Goal: Task Accomplishment & Management: Manage account settings

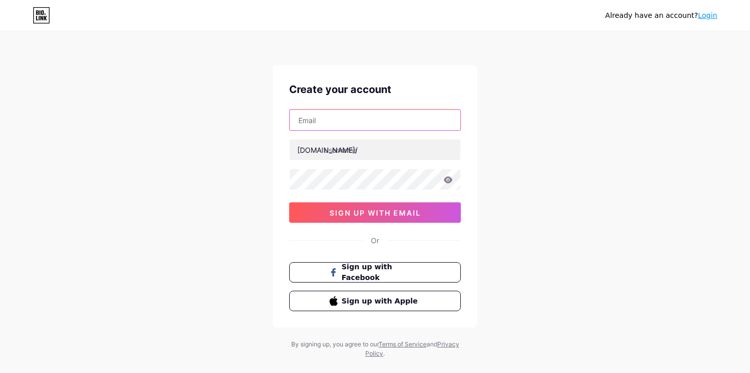
click at [365, 120] on input "text" at bounding box center [375, 120] width 171 height 20
drag, startPoint x: 664, startPoint y: 183, endPoint x: 757, endPoint y: 128, distance: 108.1
click at [664, 183] on div "Already have an account? Login Create your account [DOMAIN_NAME]/ sign up with …" at bounding box center [375, 195] width 750 height 391
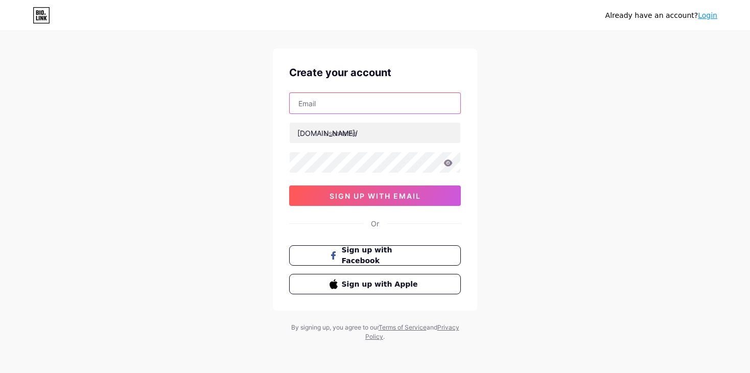
drag, startPoint x: 757, startPoint y: 108, endPoint x: 398, endPoint y: 107, distance: 358.7
click at [398, 107] on input "text" at bounding box center [375, 103] width 171 height 20
click at [354, 103] on input "text" at bounding box center [375, 103] width 171 height 20
type input "B"
type input "[EMAIL_ADDRESS][DOMAIN_NAME]"
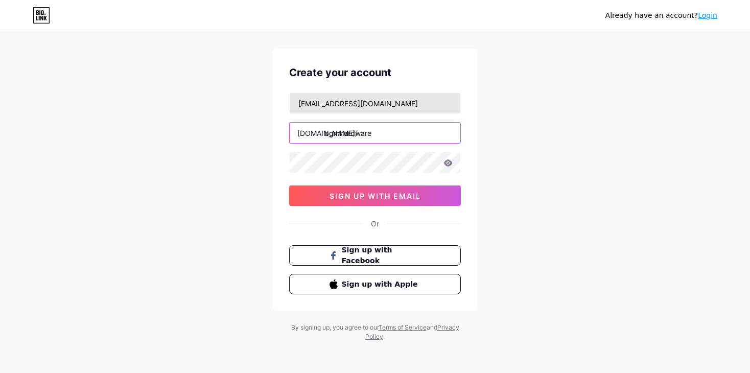
type input "bgmhardware"
drag, startPoint x: 354, startPoint y: 99, endPoint x: 234, endPoint y: 145, distance: 128.8
click at [218, 136] on div "Already have an account? Login Create your account [EMAIL_ADDRESS][DOMAIN_NAME]…" at bounding box center [375, 178] width 750 height 391
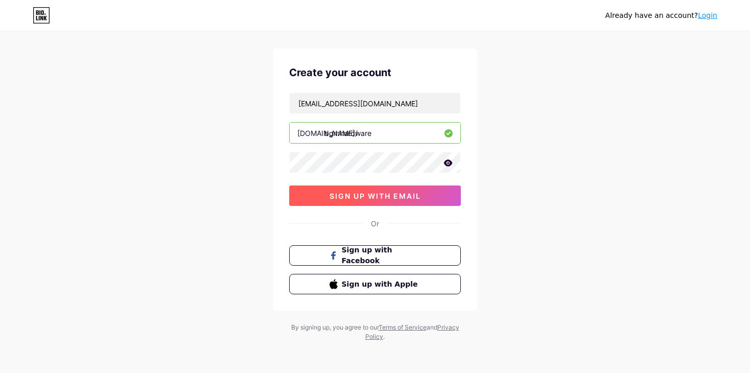
click at [439, 194] on button "sign up with email" at bounding box center [375, 196] width 172 height 20
click at [376, 195] on span "sign up with email" at bounding box center [375, 196] width 91 height 9
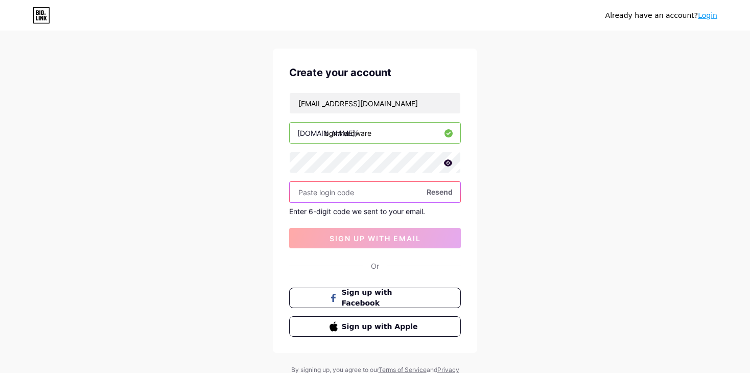
click at [346, 200] on input "text" at bounding box center [375, 192] width 171 height 20
paste input "413953"
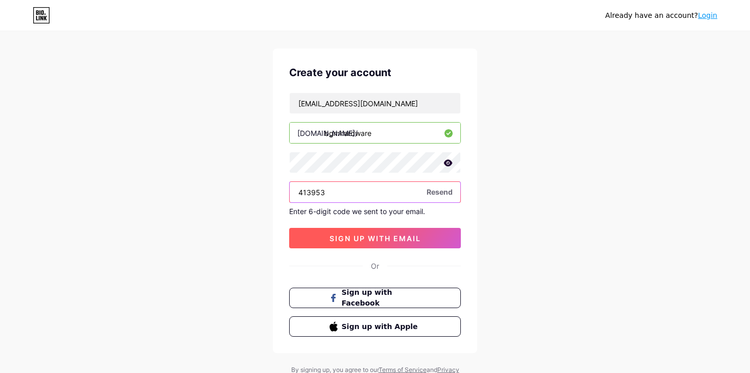
type input "413953"
click at [405, 236] on span "sign up with email" at bounding box center [375, 238] width 91 height 9
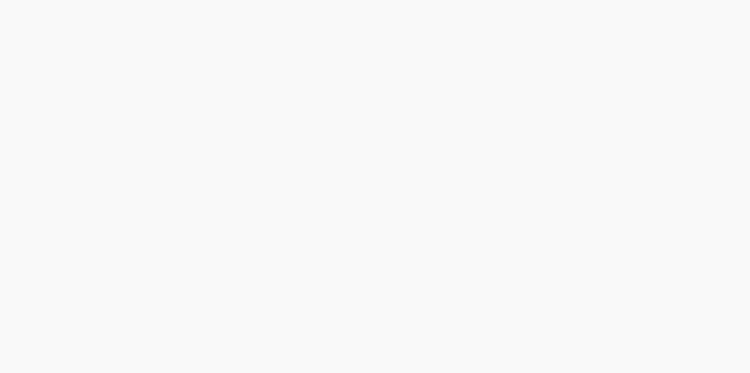
scroll to position [0, 0]
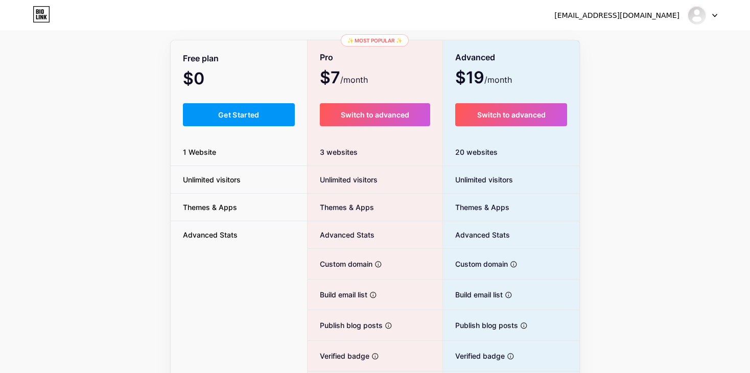
scroll to position [63, 0]
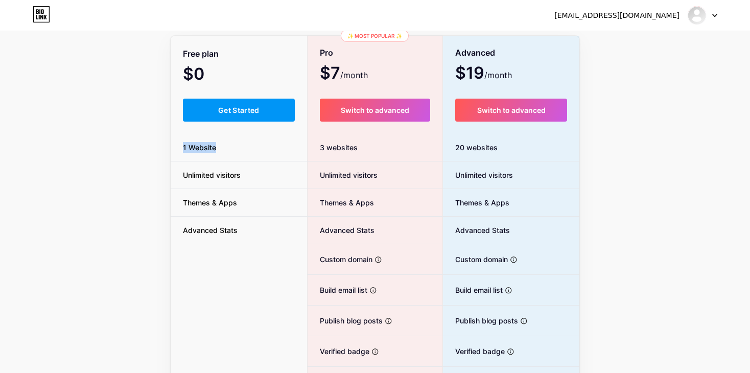
drag, startPoint x: 245, startPoint y: 148, endPoint x: 253, endPoint y: 149, distance: 8.2
click at [253, 149] on li "1 Website" at bounding box center [239, 148] width 136 height 28
click at [253, 150] on li "1 Website" at bounding box center [239, 148] width 136 height 28
drag, startPoint x: 247, startPoint y: 175, endPoint x: 120, endPoint y: 186, distance: 127.7
click at [120, 186] on div "Upgrade for (a whole lot) more MONTHLY YEARLY (20% OFF 🎉) Free plan $0 /month G…" at bounding box center [375, 191] width 750 height 414
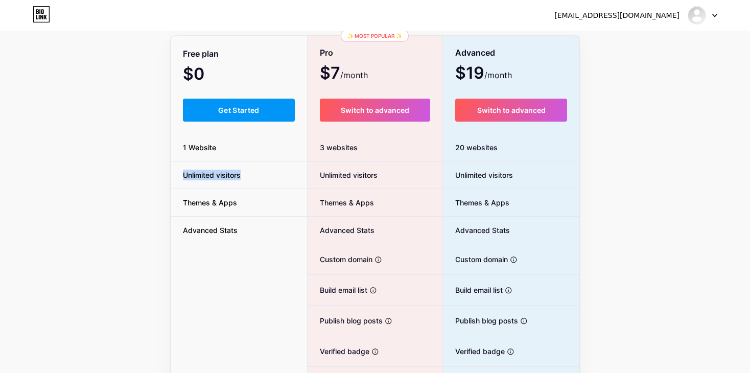
click at [116, 181] on div "Upgrade for (a whole lot) more MONTHLY YEARLY (20% OFF 🎉) Free plan $0 /month G…" at bounding box center [375, 191] width 750 height 414
drag, startPoint x: 247, startPoint y: 203, endPoint x: 63, endPoint y: 189, distance: 184.0
click at [63, 189] on div "Upgrade for (a whole lot) more MONTHLY YEARLY (20% OFF 🎉) Free plan $0 /month G…" at bounding box center [375, 191] width 750 height 414
drag, startPoint x: 57, startPoint y: 186, endPoint x: 75, endPoint y: 177, distance: 20.1
click at [63, 182] on div "Upgrade for (a whole lot) more MONTHLY YEARLY (20% OFF 🎉) Free plan $0 /month G…" at bounding box center [375, 191] width 750 height 414
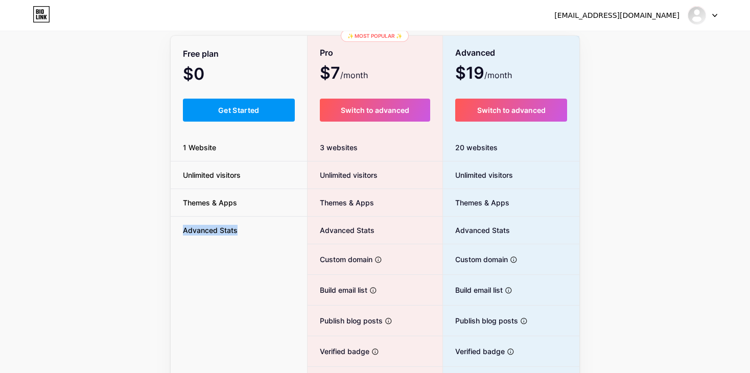
drag, startPoint x: 252, startPoint y: 226, endPoint x: 66, endPoint y: 215, distance: 186.4
click at [66, 215] on div "Upgrade for (a whole lot) more MONTHLY YEARLY (20% OFF 🎉) Free plan $0 /month G…" at bounding box center [375, 191] width 750 height 414
drag, startPoint x: 216, startPoint y: 242, endPoint x: 234, endPoint y: 239, distance: 18.7
click at [217, 242] on li "Advanced Stats" at bounding box center [239, 230] width 136 height 27
click at [73, 178] on div "Upgrade for (a whole lot) more MONTHLY YEARLY (20% OFF 🎉) Free plan $0 /month G…" at bounding box center [375, 191] width 750 height 414
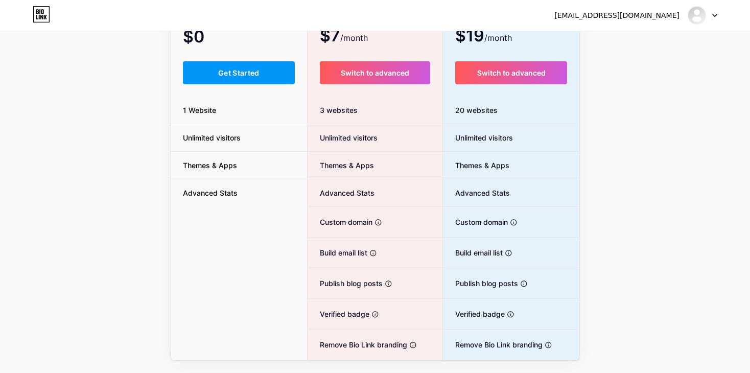
scroll to position [78, 0]
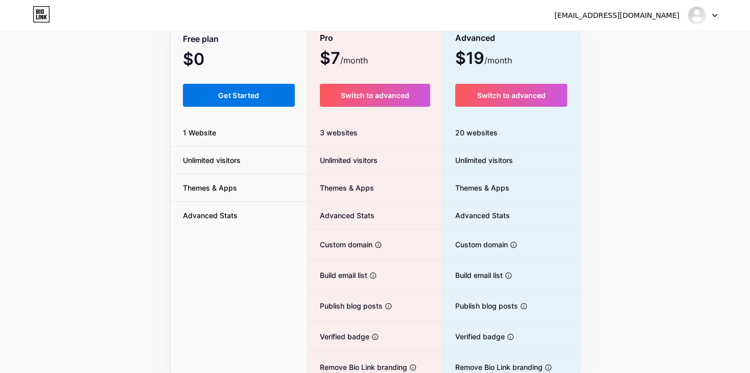
click at [231, 84] on button "Get Started" at bounding box center [239, 95] width 112 height 23
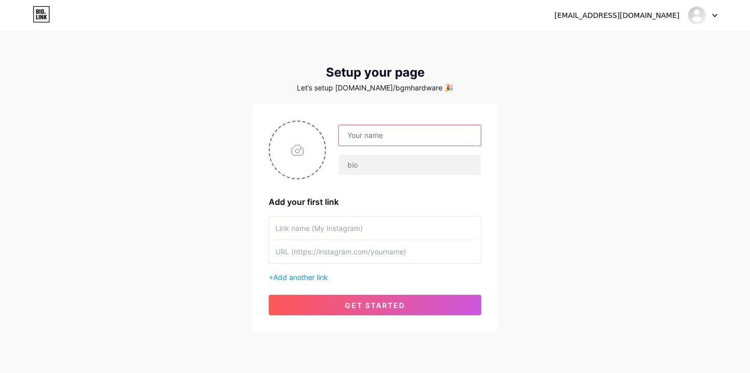
click at [378, 137] on input "text" at bounding box center [410, 135] width 142 height 20
type input "n"
type input "bgm"
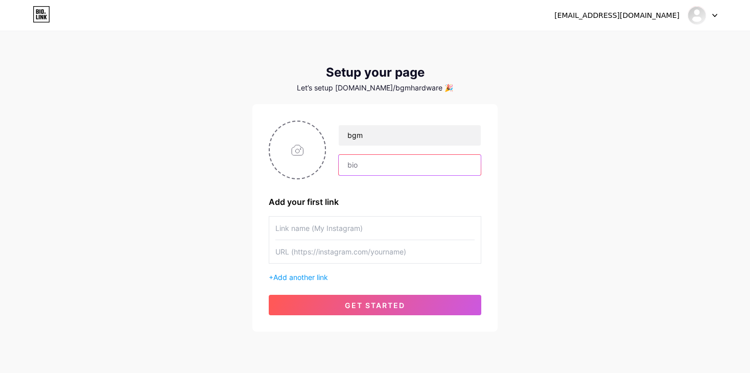
click at [373, 166] on input "text" at bounding box center [410, 165] width 142 height 20
paste input "BGM Hardware – Your destination for custom gaming PCs, consoles & accessories. …"
type input "BGM Hardware – Your destination for custom gaming PCs, consoles & accessories. …"
click at [521, 191] on div "[EMAIL_ADDRESS][DOMAIN_NAME] Dashboard Logout Setup your page Let’s setup [DOMA…" at bounding box center [375, 182] width 750 height 364
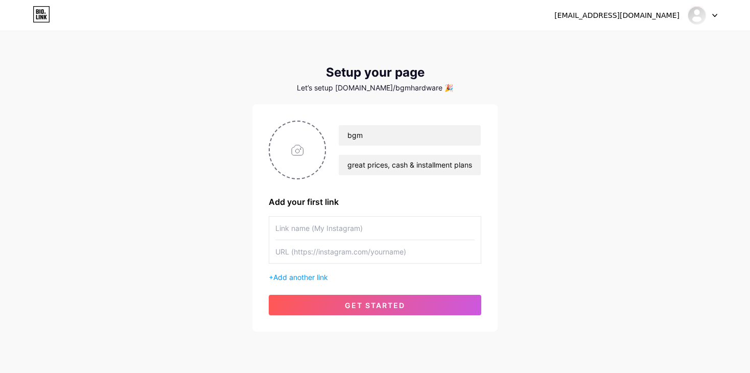
scroll to position [0, 0]
click at [300, 225] on input "text" at bounding box center [374, 228] width 199 height 23
click at [295, 156] on input "file" at bounding box center [297, 150] width 55 height 57
type input "C:\fakepath\OIP.jfif"
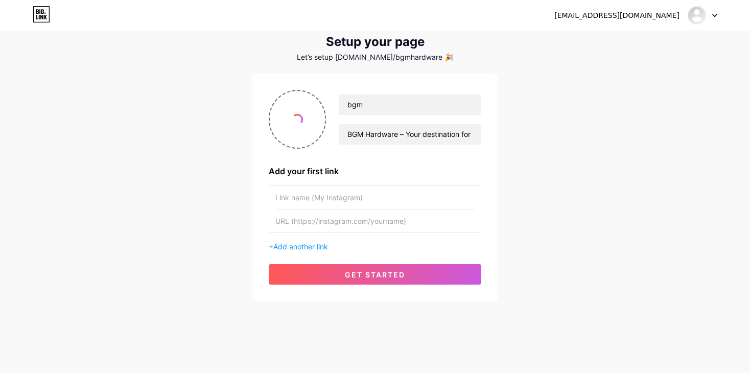
scroll to position [32, 0]
click at [330, 202] on input "text" at bounding box center [374, 196] width 199 height 23
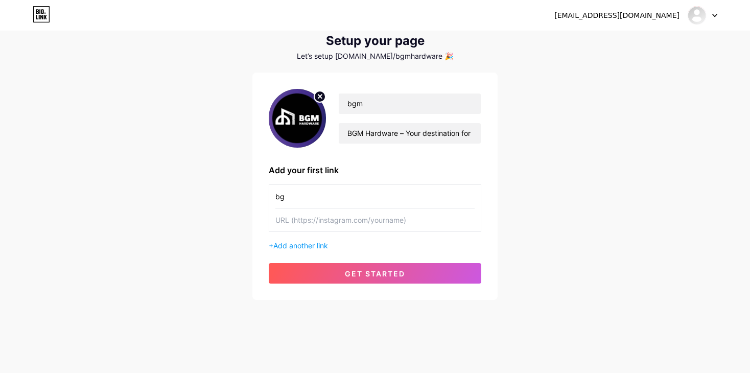
type input "b"
type input "bgm"
click at [315, 212] on input "text" at bounding box center [374, 219] width 199 height 23
paste input "[URL][DOMAIN_NAME]"
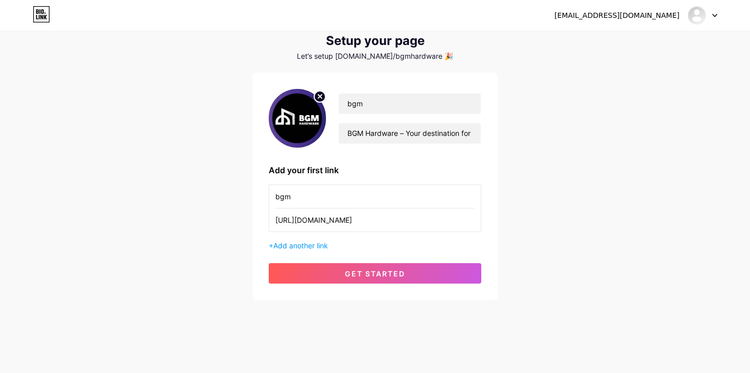
type input "[URL][DOMAIN_NAME]"
click at [313, 196] on input "bgm" at bounding box center [374, 196] width 199 height 23
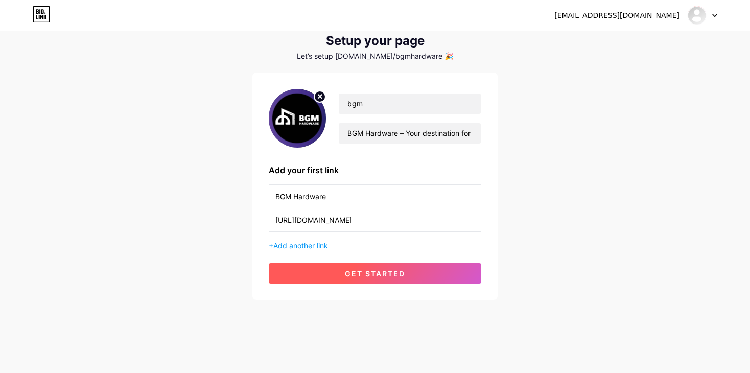
type input "BGM Hardware"
click at [416, 273] on button "get started" at bounding box center [375, 273] width 213 height 20
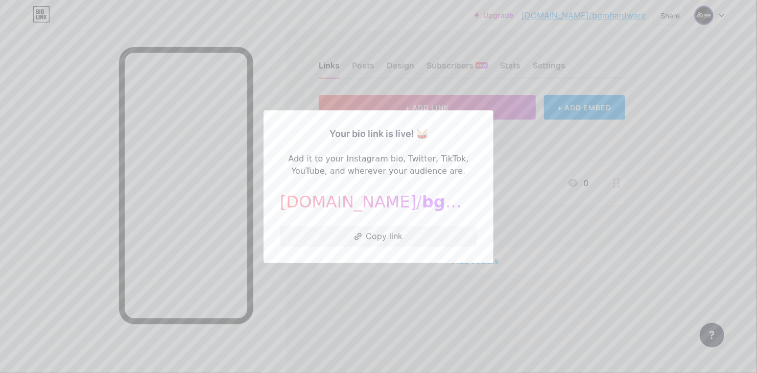
click at [390, 274] on div at bounding box center [378, 186] width 757 height 373
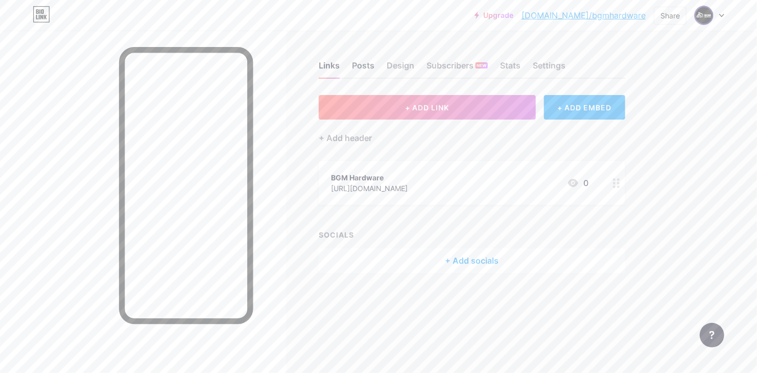
click at [362, 73] on div "Posts" at bounding box center [363, 68] width 22 height 18
click at [406, 62] on div "Design" at bounding box center [401, 68] width 28 height 18
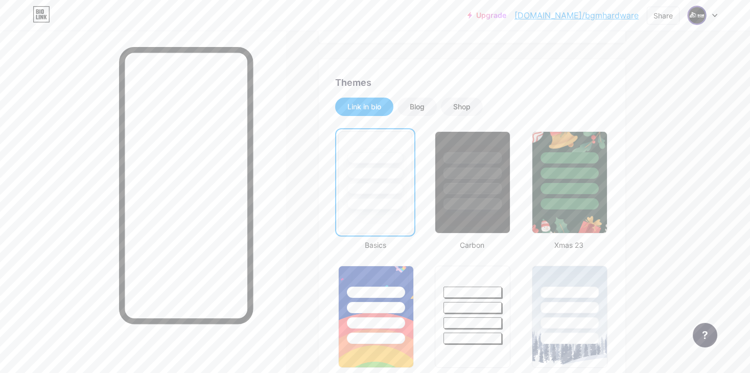
scroll to position [198, 0]
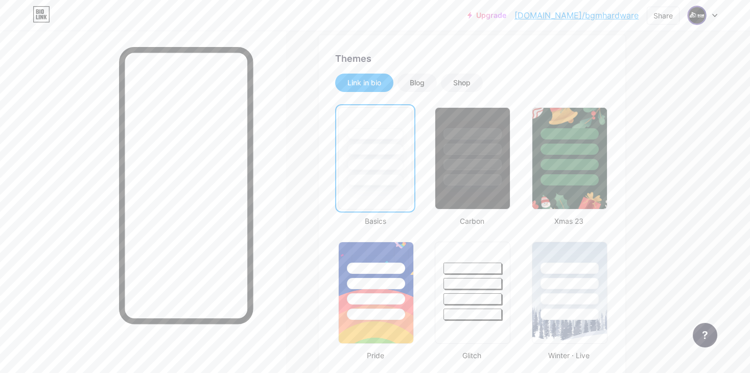
click at [438, 85] on div "Link in bio Blog Shop" at bounding box center [472, 83] width 274 height 18
click at [414, 81] on div "Blog" at bounding box center [417, 83] width 15 height 10
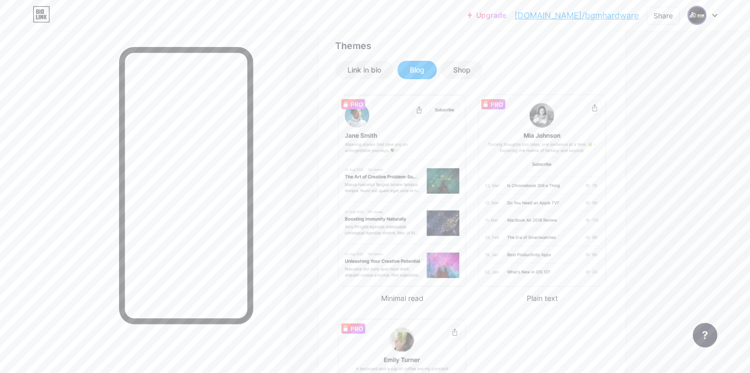
scroll to position [201, 0]
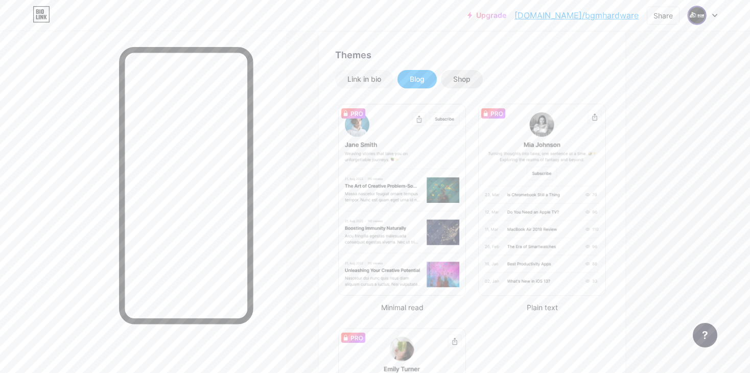
click at [459, 84] on div "Shop" at bounding box center [462, 79] width 42 height 18
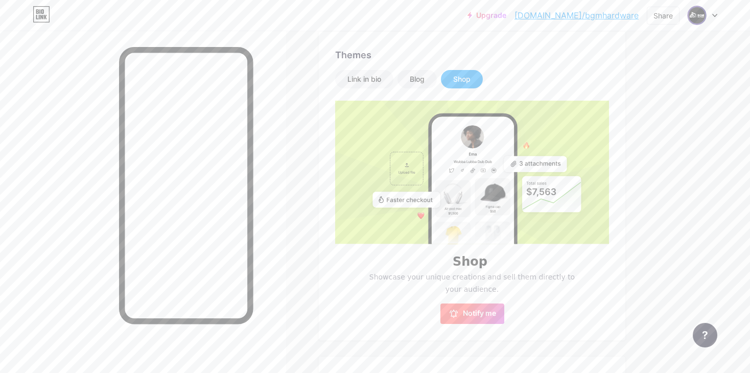
click at [474, 306] on button "Notify me" at bounding box center [473, 314] width 64 height 20
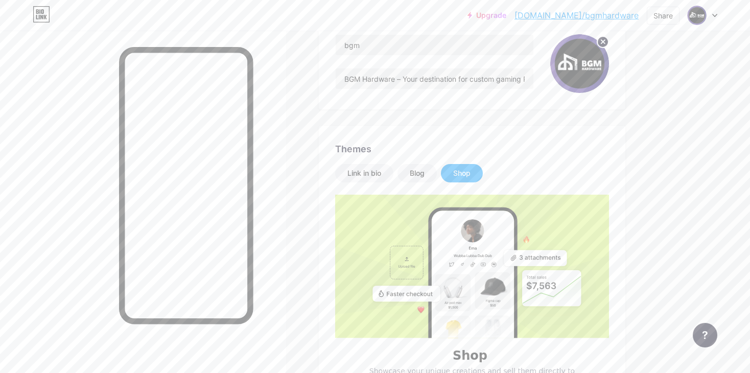
scroll to position [105, 0]
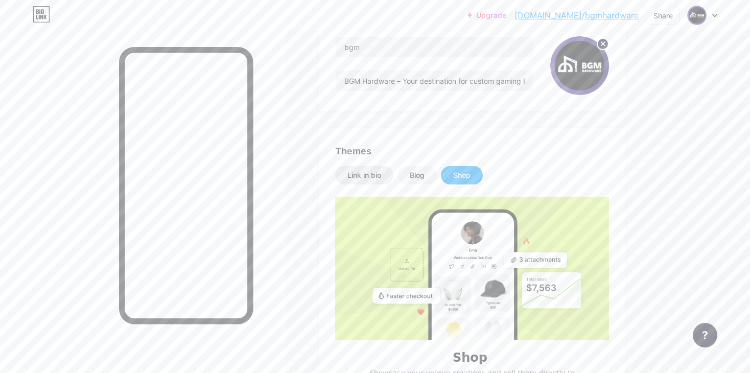
click at [388, 171] on div "Link in bio" at bounding box center [364, 175] width 58 height 18
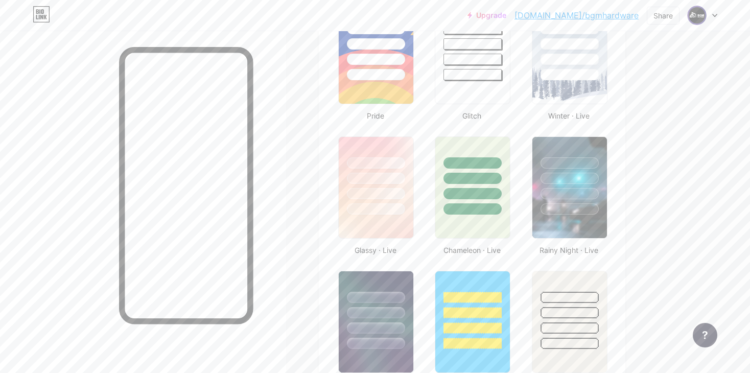
scroll to position [516, 0]
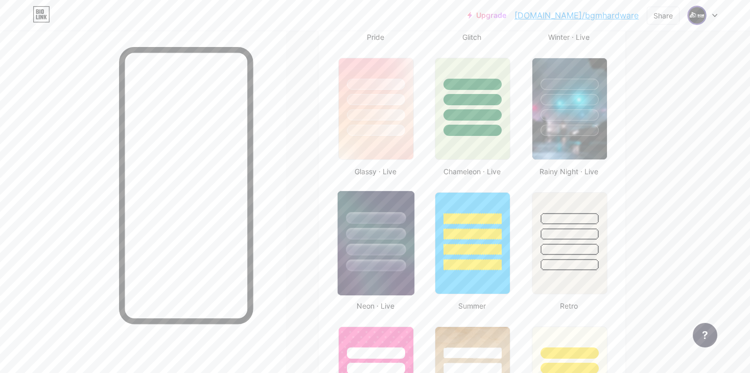
click at [384, 238] on div at bounding box center [376, 231] width 77 height 80
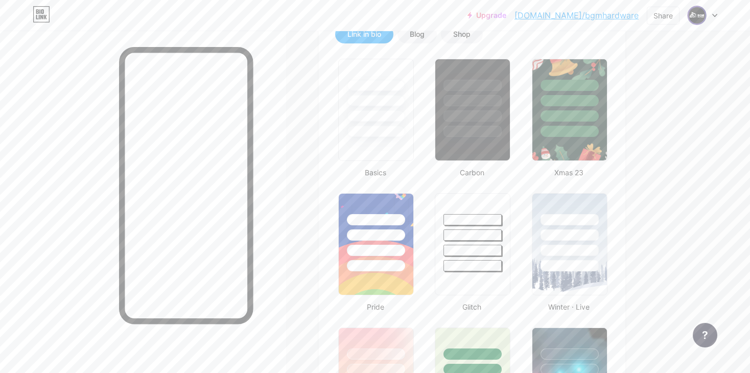
scroll to position [170, 0]
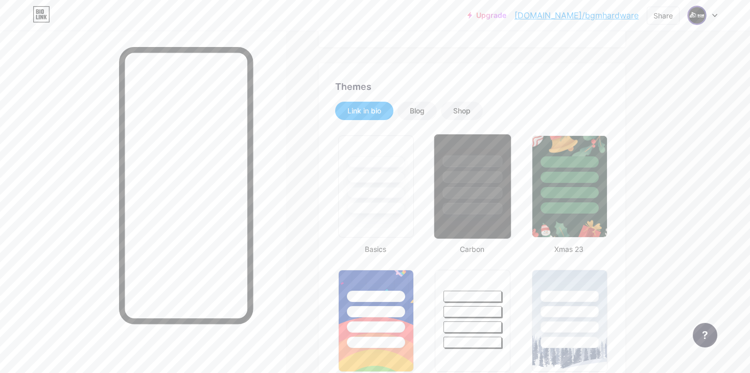
click at [494, 148] on div at bounding box center [472, 174] width 77 height 80
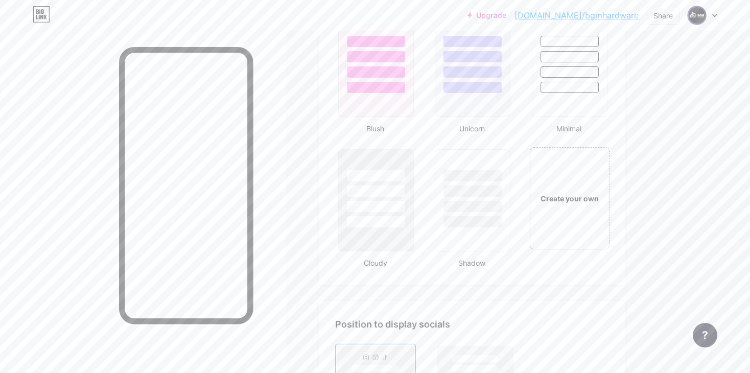
scroll to position [1168, 0]
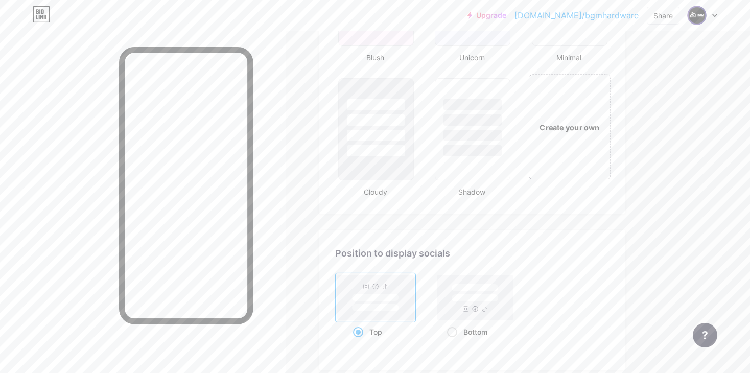
click at [576, 156] on div "Create your own" at bounding box center [569, 126] width 82 height 105
click at [568, 122] on div "Create your own" at bounding box center [568, 127] width 75 height 11
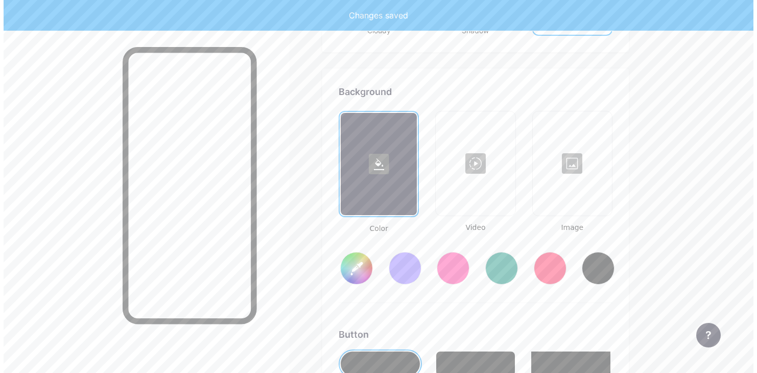
scroll to position [1353, 0]
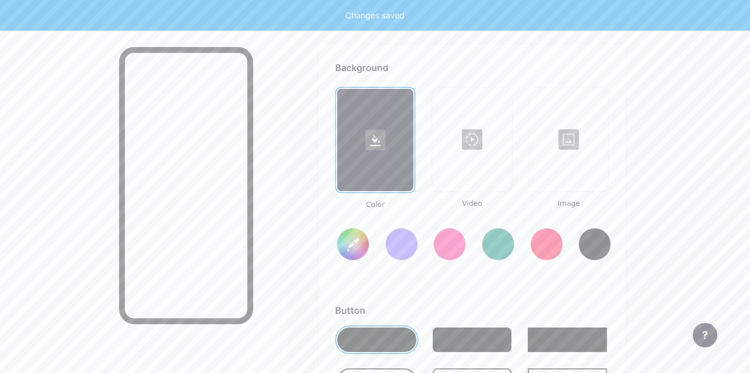
type input "#ffffff"
type input "#000000"
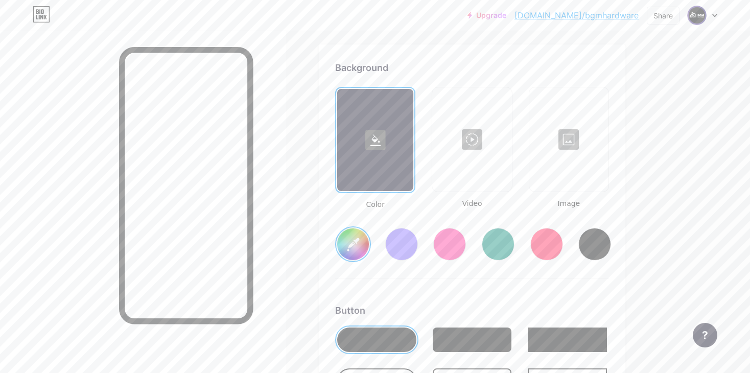
type input "#ffffff"
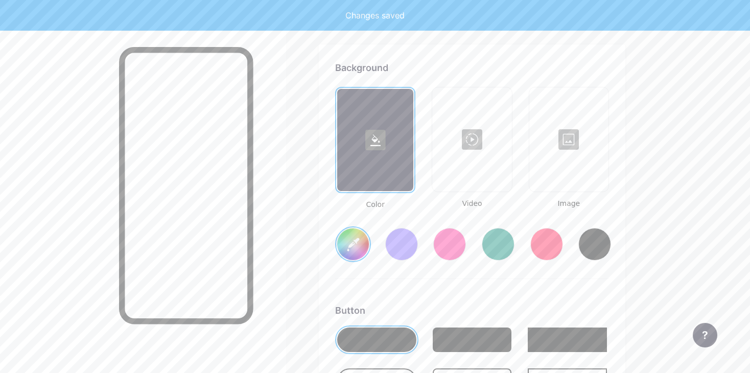
click at [477, 141] on div at bounding box center [471, 139] width 77 height 102
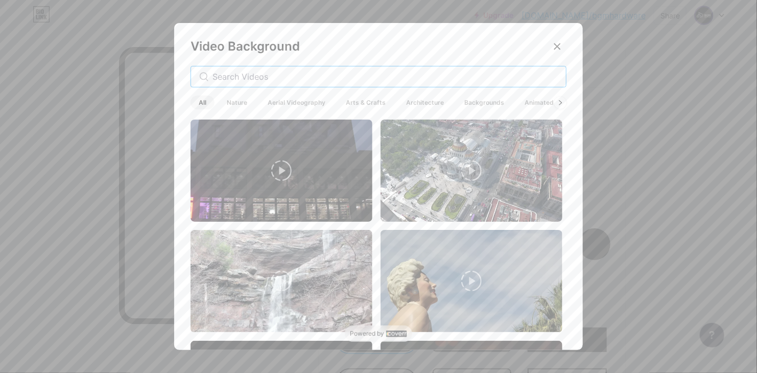
click at [291, 81] on input "text" at bounding box center [385, 77] width 345 height 12
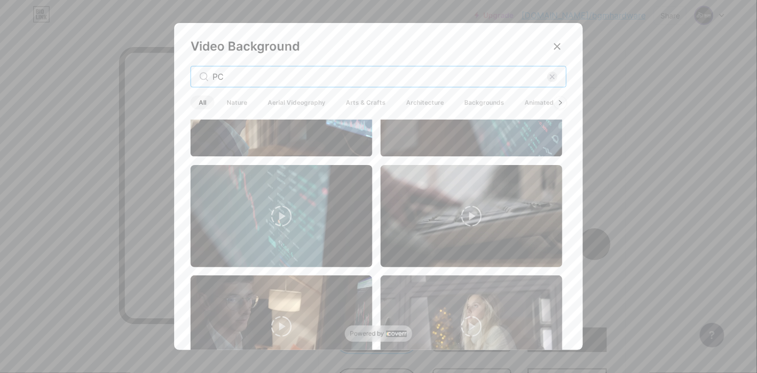
scroll to position [622, 0]
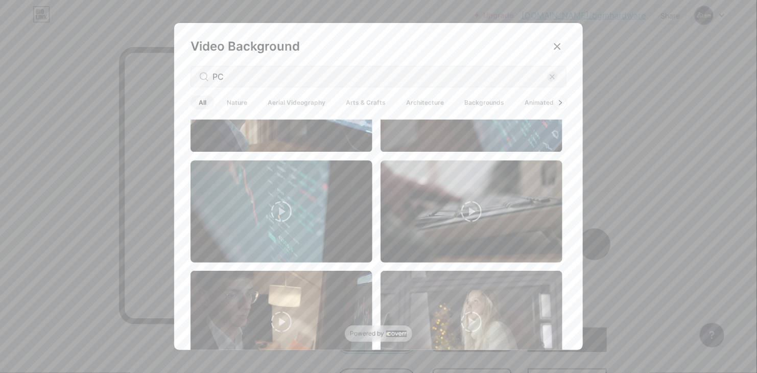
click at [571, 180] on div "Video Background PC All Nature Aerial Videography Arts & Crafts Architecture Ba…" at bounding box center [378, 189] width 409 height 332
click at [353, 77] on input "PC" at bounding box center [380, 77] width 335 height 12
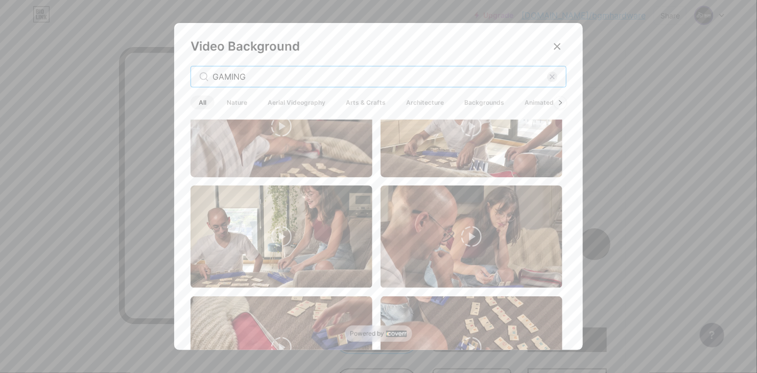
scroll to position [1230, 0]
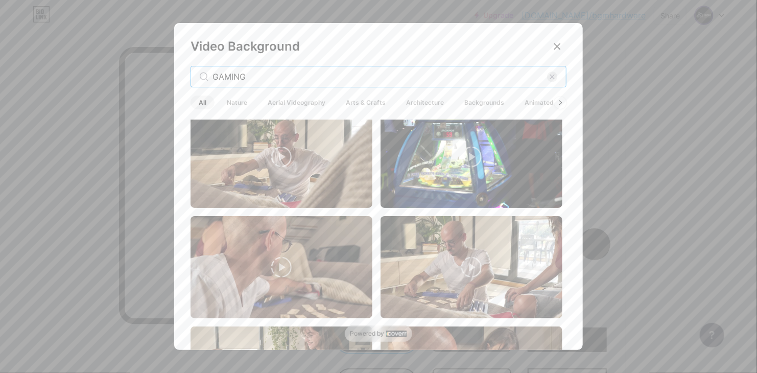
click at [297, 77] on input "GAMING" at bounding box center [380, 77] width 335 height 12
type input "GPU"
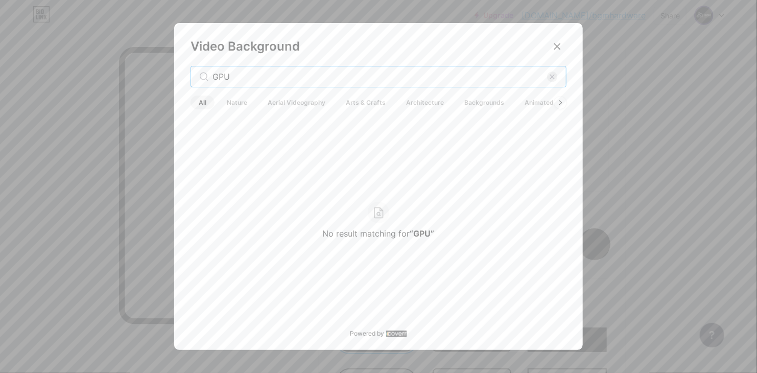
click at [297, 77] on input "GPU" at bounding box center [380, 77] width 335 height 12
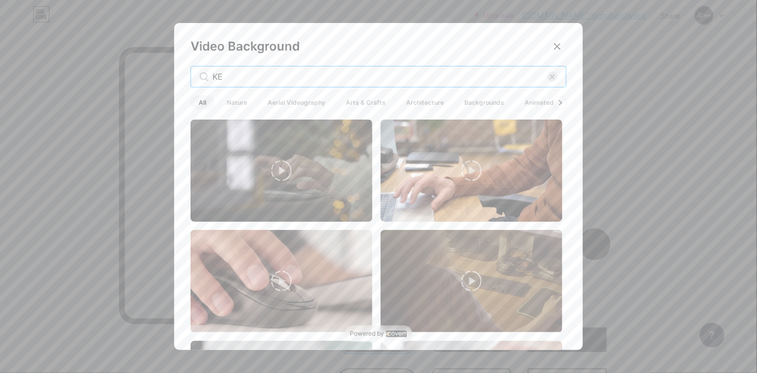
type input "K"
type input "GAMING"
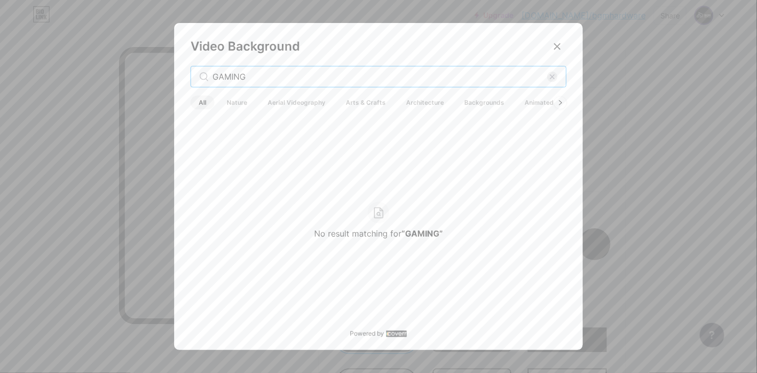
click at [302, 77] on input "GAMING" at bounding box center [380, 77] width 335 height 12
drag, startPoint x: 300, startPoint y: 77, endPoint x: 294, endPoint y: 77, distance: 6.2
click at [298, 77] on input "GAMING" at bounding box center [380, 77] width 335 height 12
drag, startPoint x: 294, startPoint y: 77, endPoint x: 288, endPoint y: 79, distance: 6.0
click at [291, 77] on input "GAMING" at bounding box center [380, 77] width 335 height 12
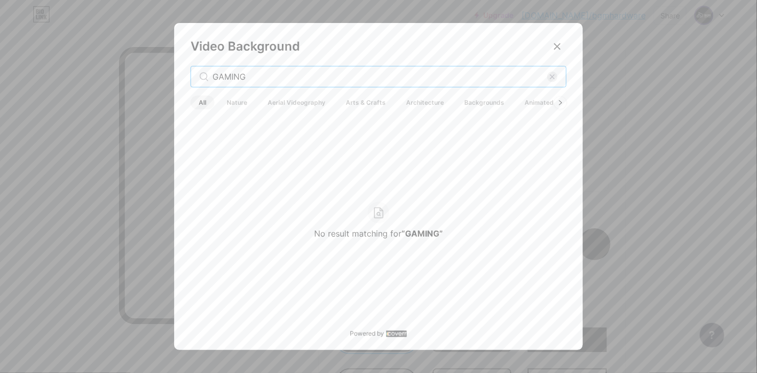
click at [287, 79] on input "GAMING" at bounding box center [380, 77] width 335 height 12
type input "L"
type input "C"
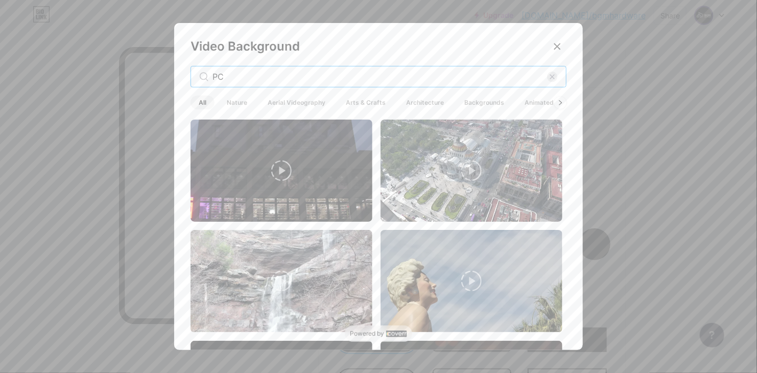
type input "PC"
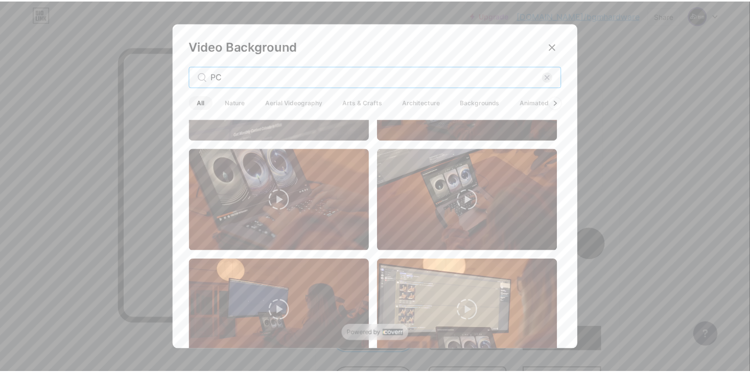
scroll to position [124, 0]
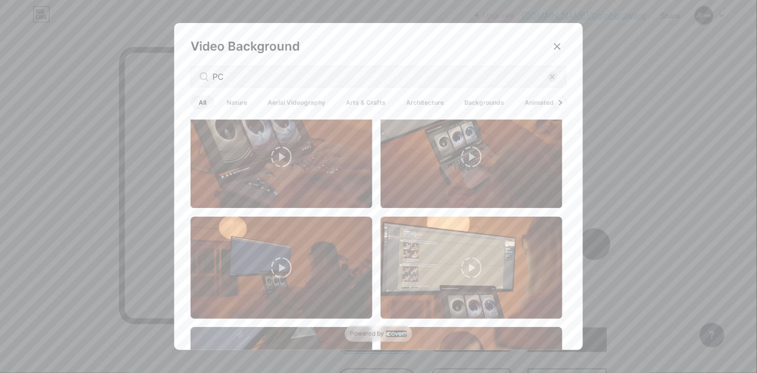
click at [471, 151] on icon at bounding box center [471, 157] width 20 height 20
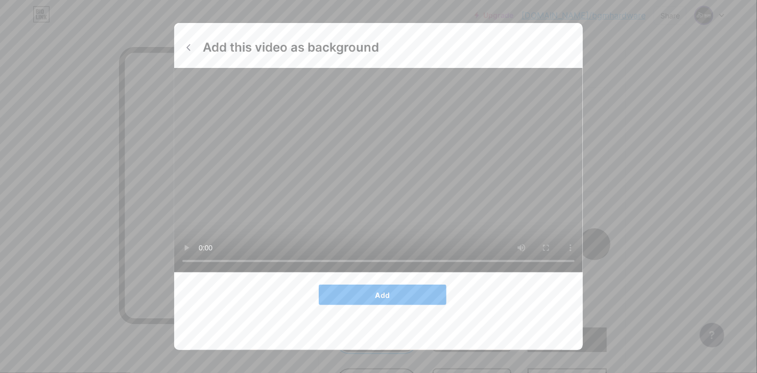
click at [363, 299] on button "Add" at bounding box center [383, 295] width 128 height 20
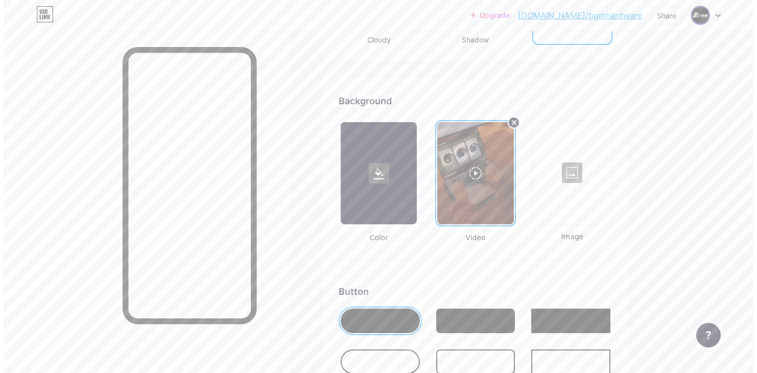
scroll to position [1302, 0]
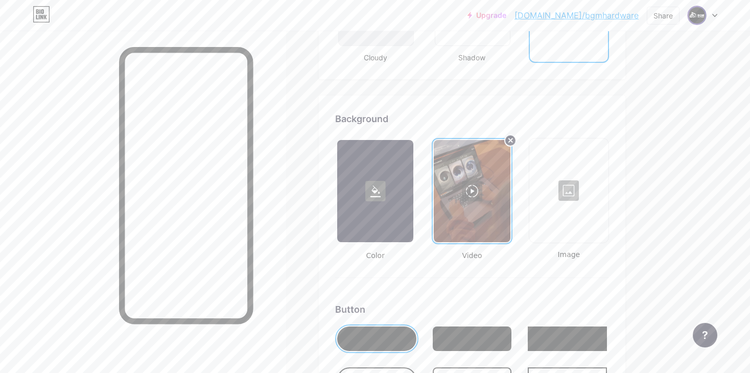
click at [593, 18] on link "[DOMAIN_NAME]/bgmhardware" at bounding box center [577, 15] width 124 height 12
click at [504, 136] on icon at bounding box center [509, 140] width 13 height 13
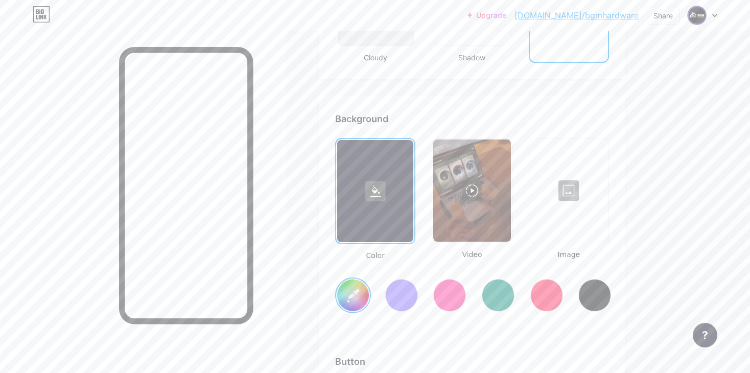
click at [472, 188] on div at bounding box center [471, 191] width 77 height 102
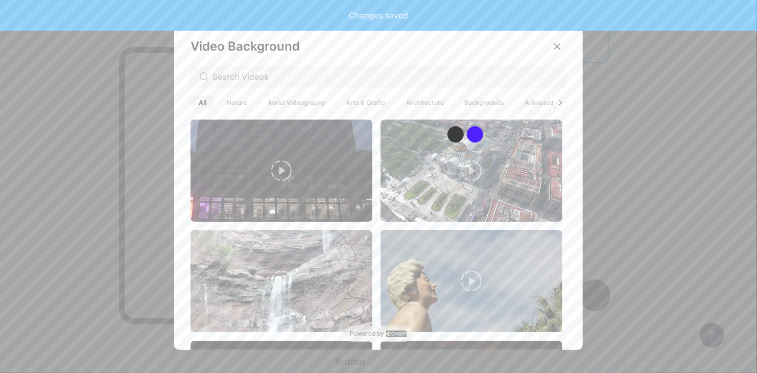
click at [554, 103] on div at bounding box center [560, 102] width 13 height 13
type input "#ffffff"
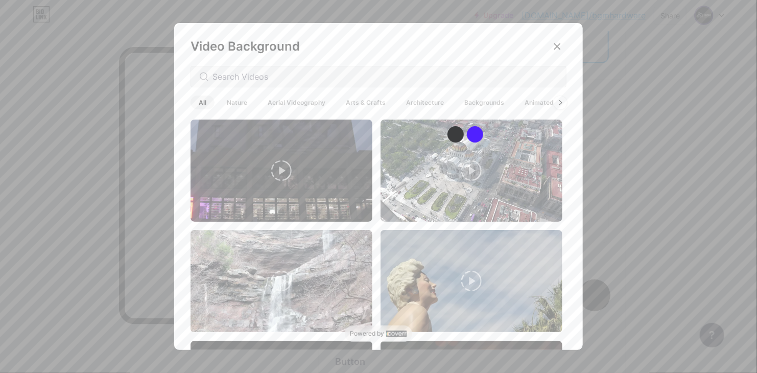
click at [559, 103] on icon at bounding box center [561, 103] width 4 height 6
click at [536, 101] on span "Animated" at bounding box center [539, 103] width 45 height 14
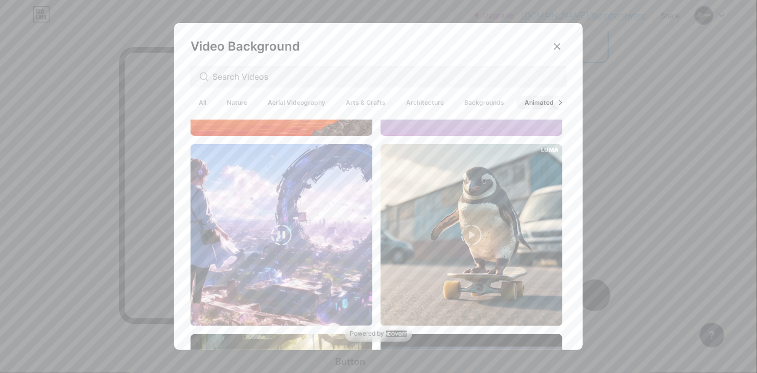
scroll to position [51, 0]
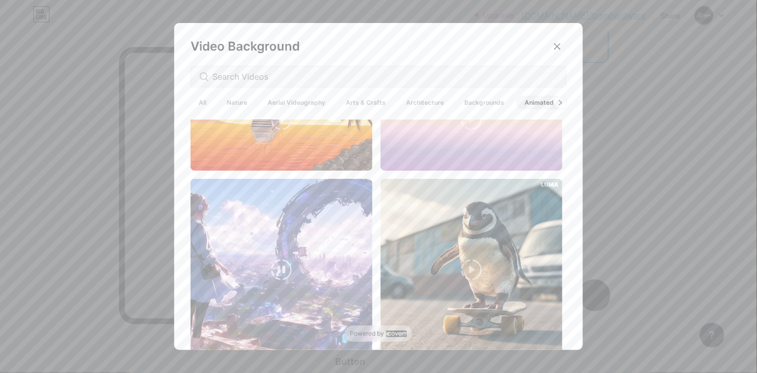
click at [288, 243] on video at bounding box center [282, 270] width 182 height 182
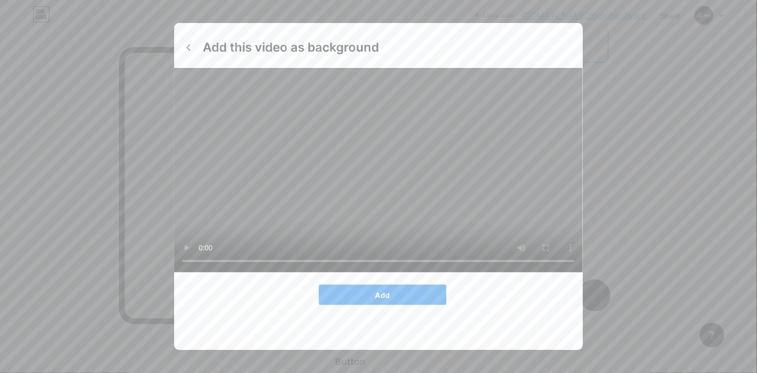
click at [404, 295] on div "Add this video as background Add" at bounding box center [378, 186] width 409 height 327
click at [387, 329] on div "Add this video as background Add" at bounding box center [378, 186] width 409 height 327
click at [384, 305] on button "Add" at bounding box center [383, 295] width 128 height 20
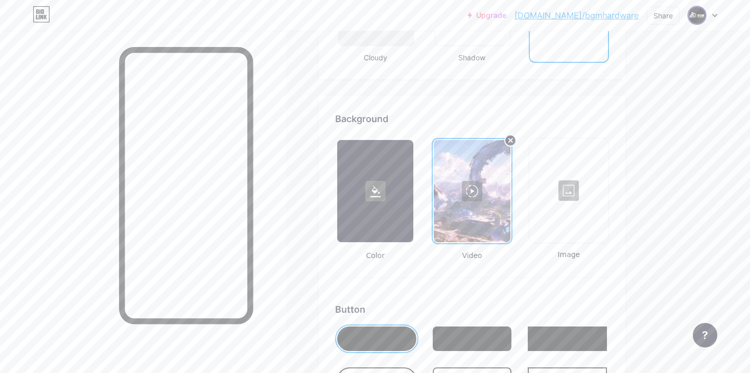
click at [585, 17] on link "[DOMAIN_NAME]/bgmhardware" at bounding box center [577, 15] width 124 height 12
click at [508, 134] on circle at bounding box center [510, 140] width 12 height 12
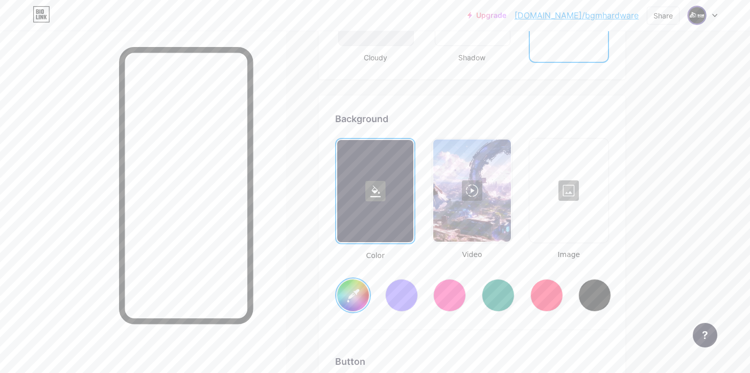
click at [466, 184] on div at bounding box center [471, 191] width 77 height 102
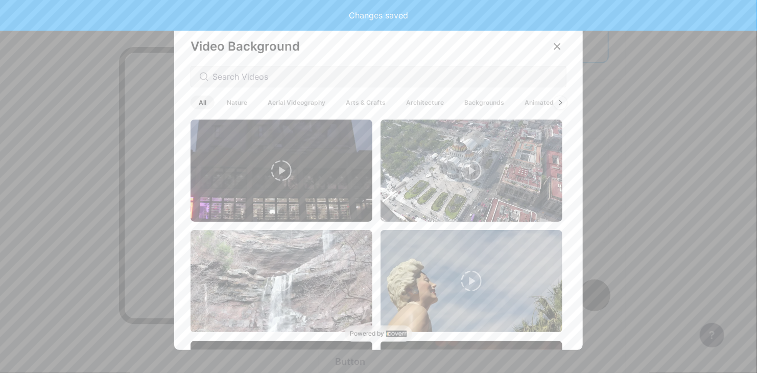
click at [554, 103] on div at bounding box center [560, 102] width 13 height 13
click at [530, 105] on span "Animated" at bounding box center [539, 103] width 45 height 14
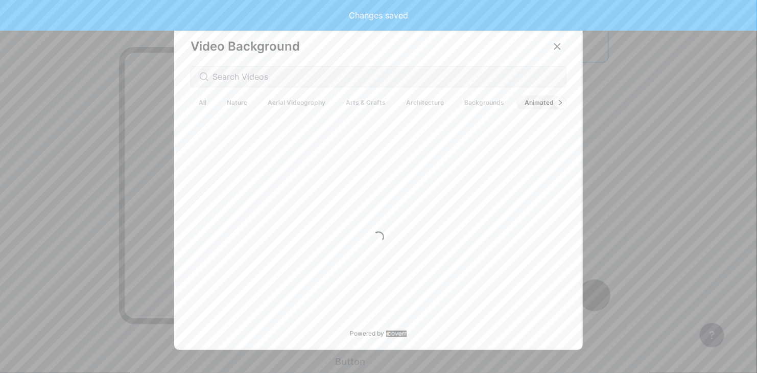
type input "#ffffff"
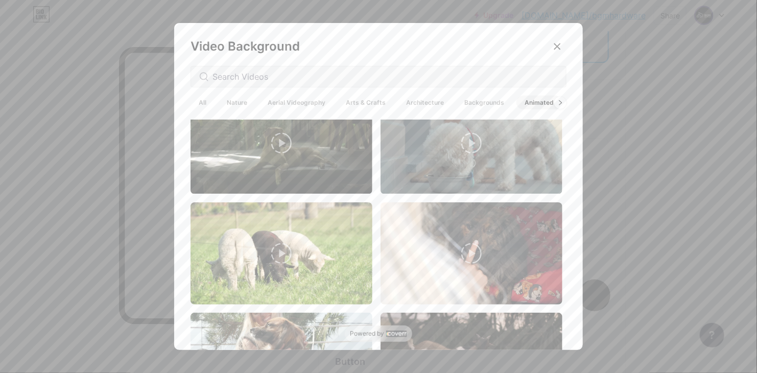
scroll to position [2818, 0]
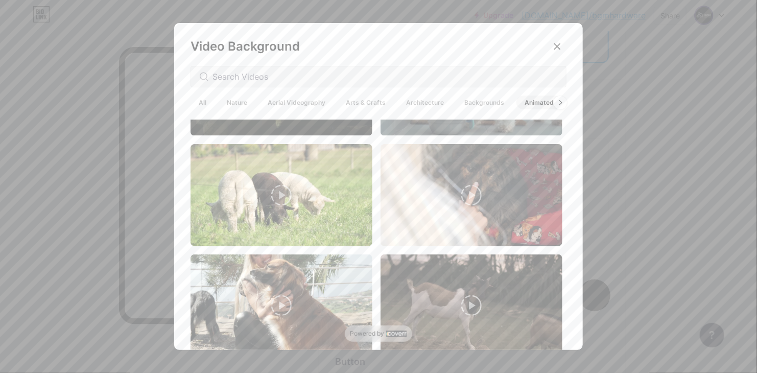
click at [559, 105] on icon at bounding box center [561, 103] width 4 height 6
click at [473, 96] on span "Backgrounds" at bounding box center [484, 103] width 56 height 14
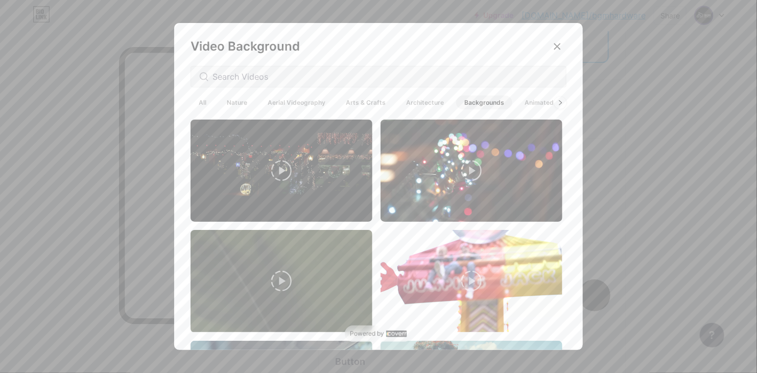
drag, startPoint x: 563, startPoint y: 130, endPoint x: 564, endPoint y: 135, distance: 5.1
click at [564, 135] on div "Video Background All Nature Aerial Videography Arts & Crafts Architecture Backg…" at bounding box center [378, 189] width 409 height 332
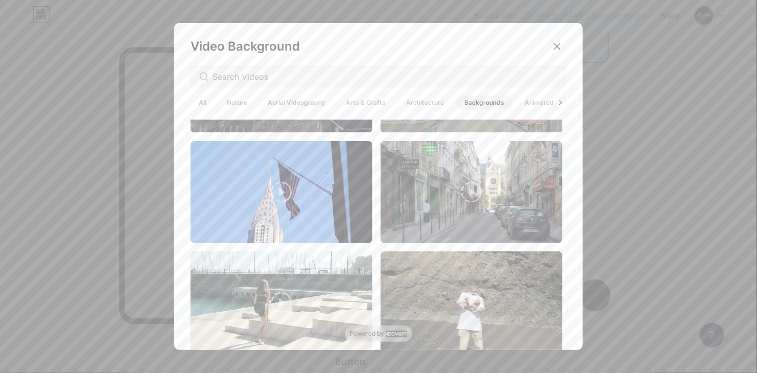
scroll to position [1407, 0]
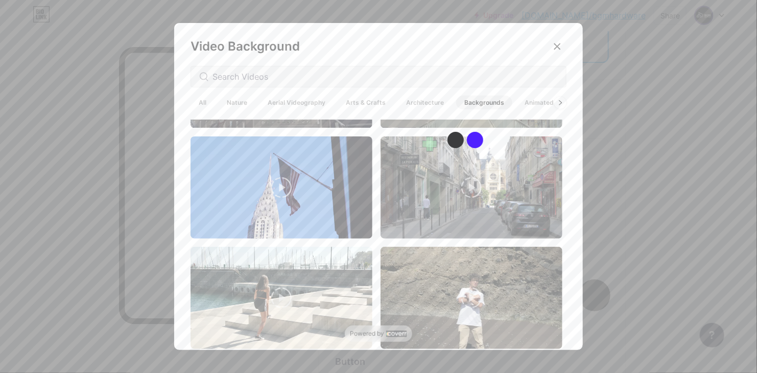
click at [352, 107] on span "Arts & Crafts" at bounding box center [366, 103] width 56 height 14
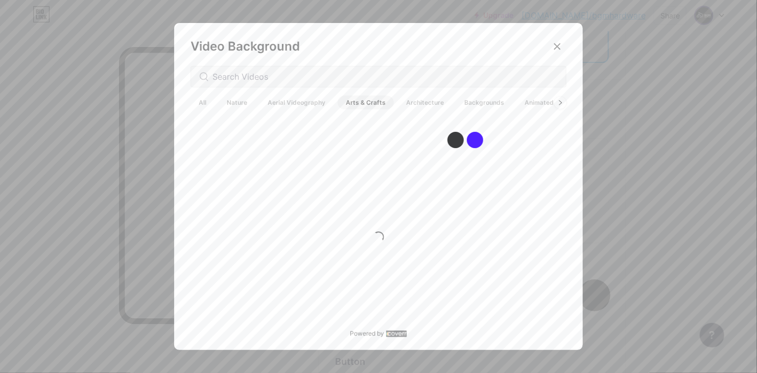
scroll to position [0, 0]
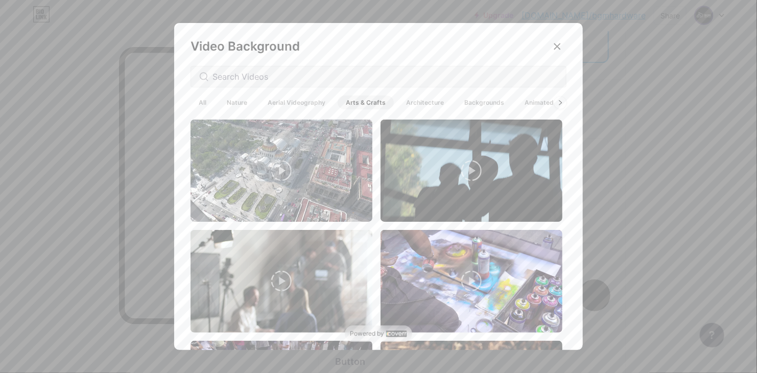
click at [200, 98] on span "All" at bounding box center [203, 103] width 24 height 14
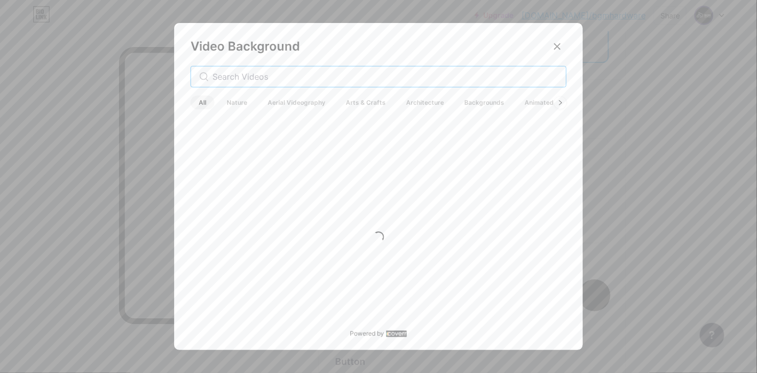
click at [255, 79] on input "text" at bounding box center [385, 77] width 345 height 12
click at [255, 79] on input "ANUME" at bounding box center [380, 77] width 335 height 12
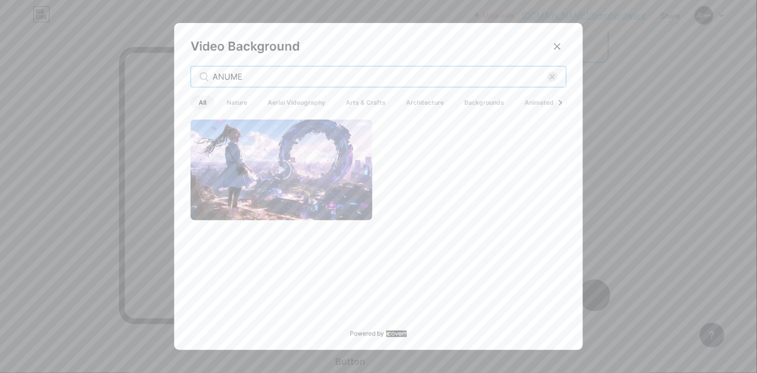
click at [255, 79] on input "ANUME" at bounding box center [380, 77] width 335 height 12
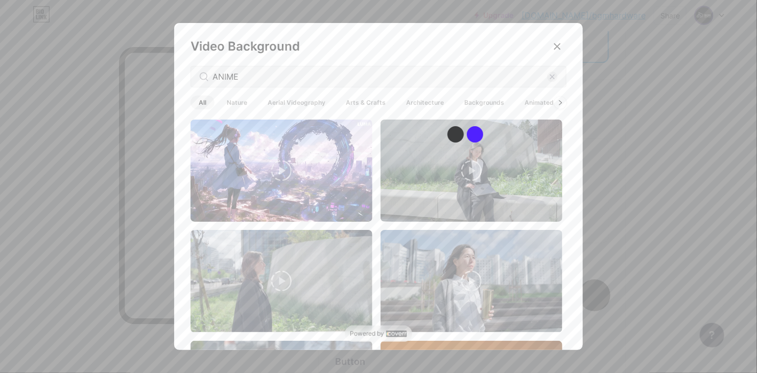
drag, startPoint x: 564, startPoint y: 132, endPoint x: 564, endPoint y: 144, distance: 12.3
click at [564, 144] on div "Video Background ANIME All Nature Aerial Videography Arts & Crafts Architecture…" at bounding box center [378, 189] width 409 height 332
drag, startPoint x: 564, startPoint y: 132, endPoint x: 563, endPoint y: 142, distance: 9.3
click at [564, 150] on div "Video Background ANIME All Nature Aerial Videography Arts & Crafts Architecture…" at bounding box center [378, 189] width 409 height 332
click at [563, 135] on div "Video Background ANIME All Nature Aerial Videography Arts & Crafts Architecture…" at bounding box center [378, 189] width 409 height 332
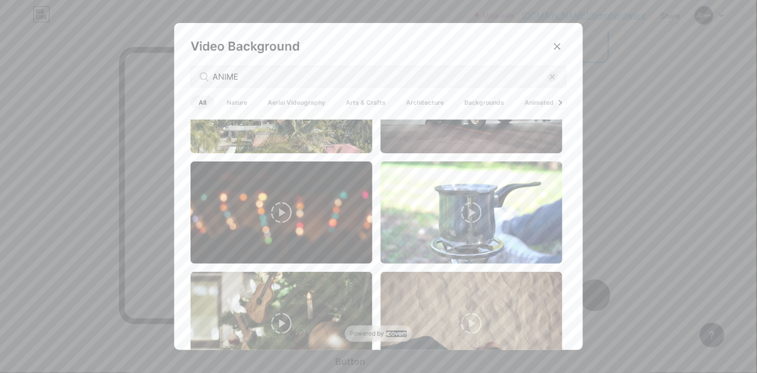
scroll to position [2958, 0]
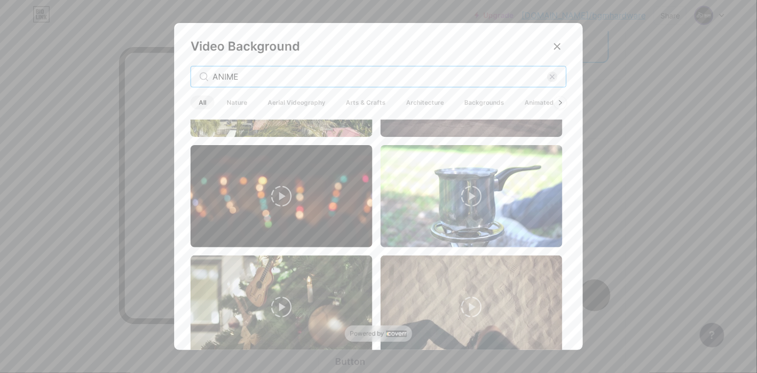
click at [285, 82] on input "ANIME" at bounding box center [380, 77] width 335 height 12
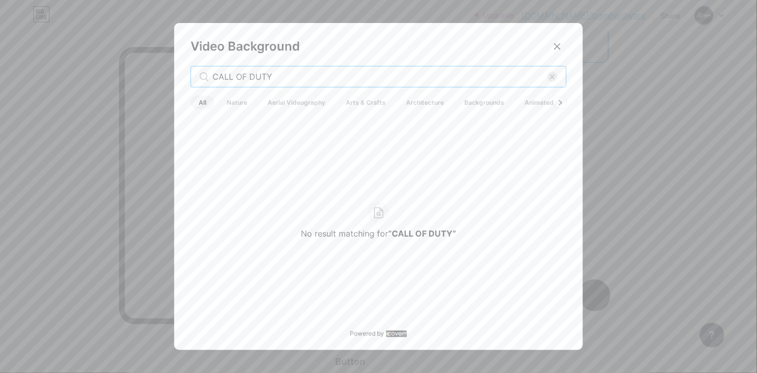
click at [285, 82] on input "CALL OF DUTY" at bounding box center [380, 77] width 335 height 12
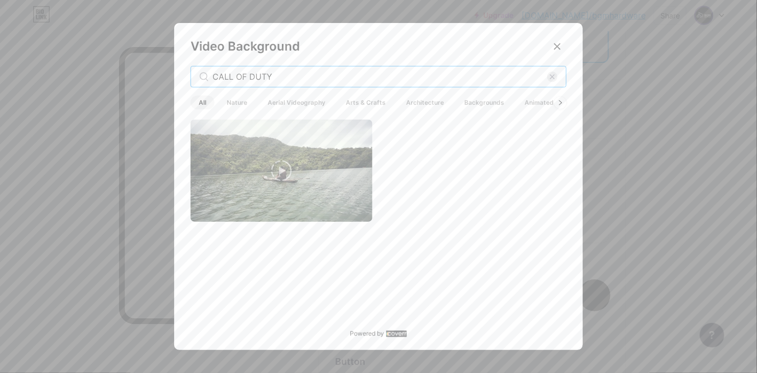
click at [285, 82] on input "CALL OF DUTY" at bounding box center [380, 77] width 335 height 12
click at [296, 78] on input "CALL OF DUTY" at bounding box center [380, 77] width 335 height 12
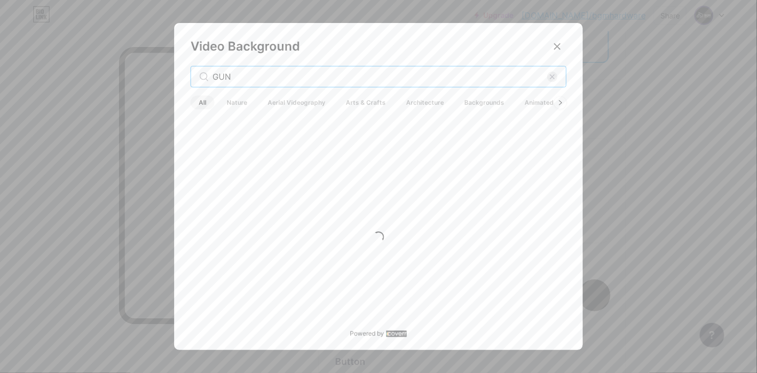
type input "GUN"
click at [290, 77] on input "GUN" at bounding box center [380, 77] width 335 height 12
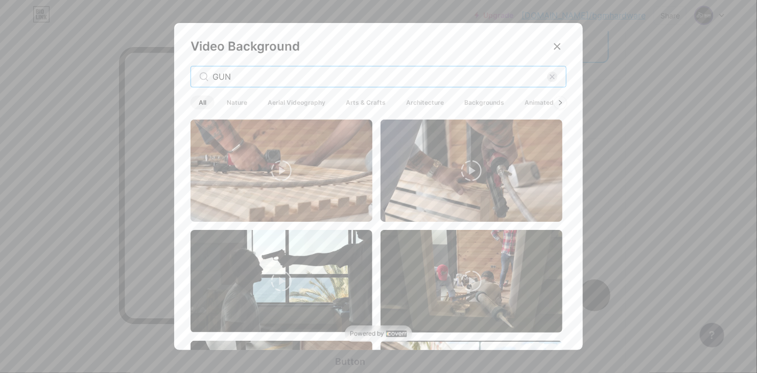
click at [290, 77] on input "GUN" at bounding box center [380, 77] width 335 height 12
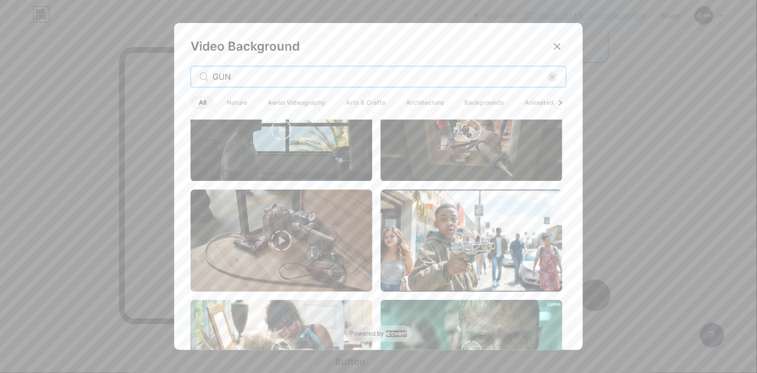
scroll to position [216, 0]
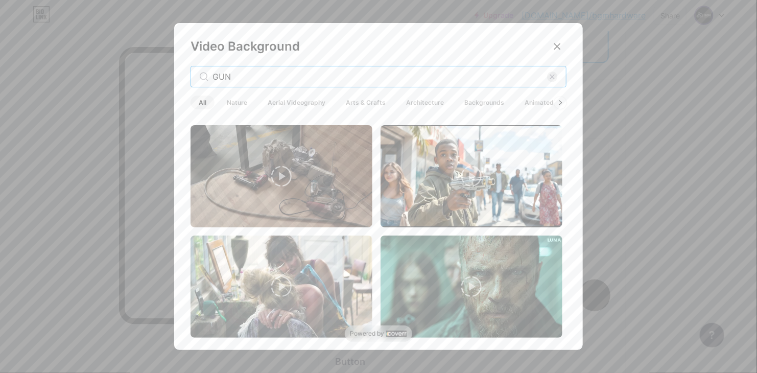
click at [261, 79] on input "GUN" at bounding box center [380, 77] width 335 height 12
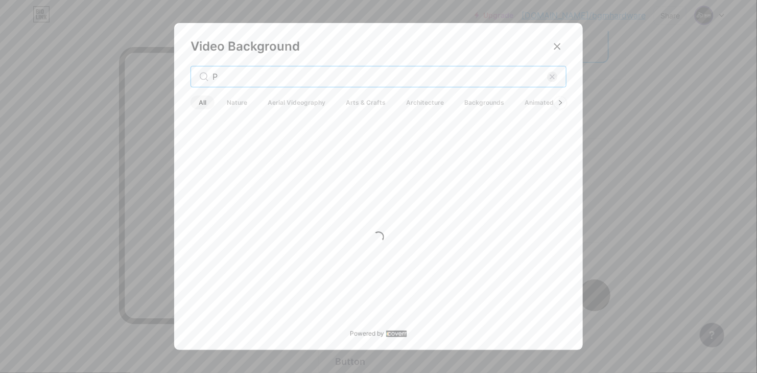
scroll to position [0, 0]
type input "PURPLE"
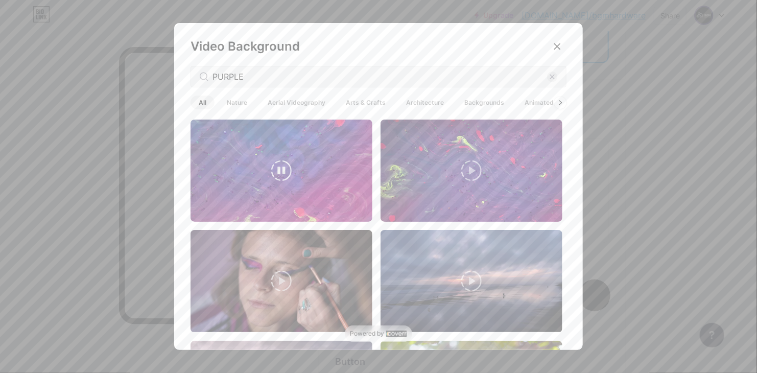
click at [294, 161] on video at bounding box center [282, 171] width 182 height 102
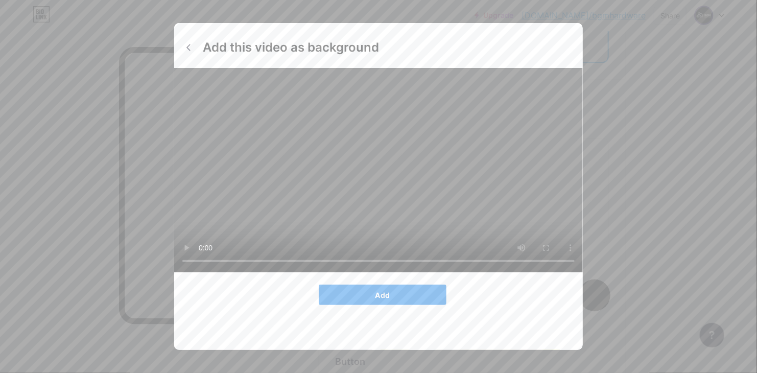
click at [388, 305] on button "Add" at bounding box center [383, 295] width 128 height 20
click at [392, 305] on button "Add" at bounding box center [383, 295] width 128 height 20
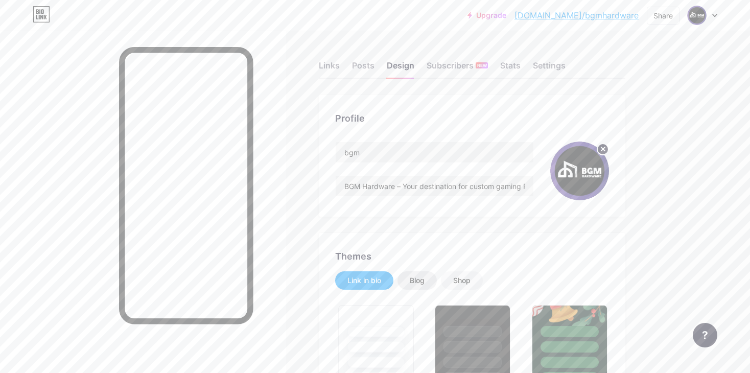
click at [409, 280] on div "Blog" at bounding box center [417, 280] width 39 height 18
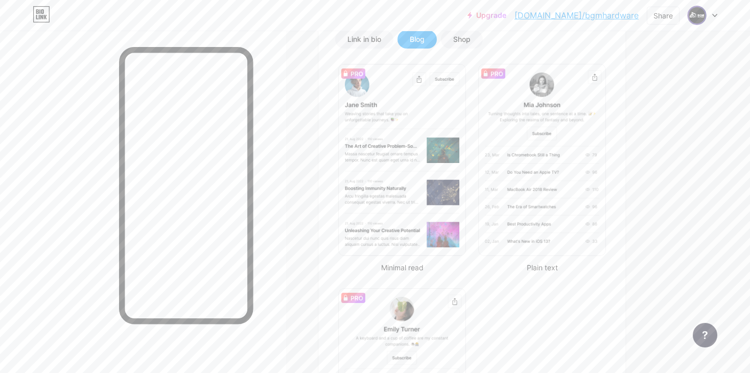
scroll to position [235, 0]
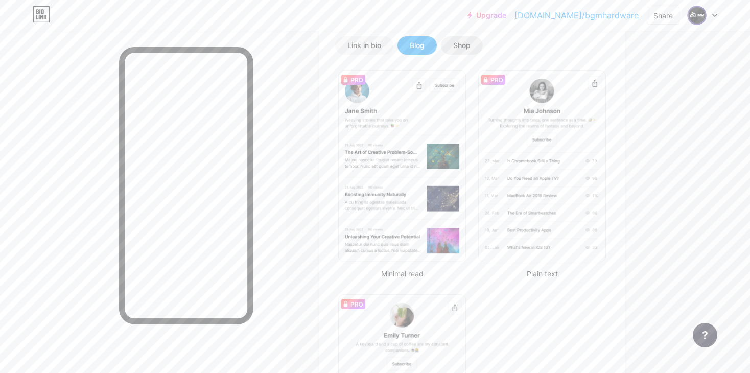
click at [461, 50] on div "Shop" at bounding box center [461, 45] width 17 height 10
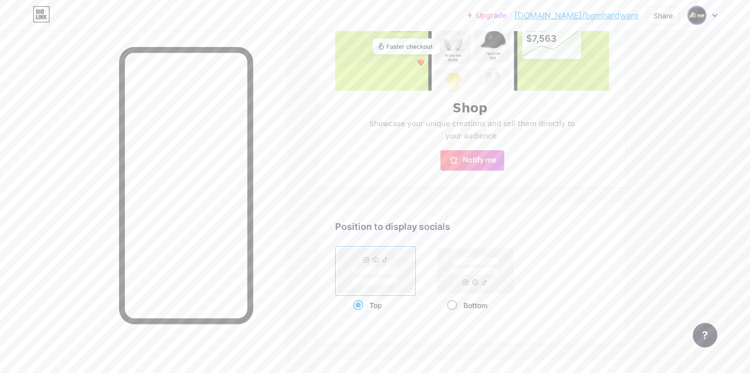
scroll to position [356, 0]
click at [462, 282] on rect at bounding box center [475, 269] width 76 height 45
click at [454, 314] on input "Bottom" at bounding box center [450, 317] width 7 height 7
radio input "true"
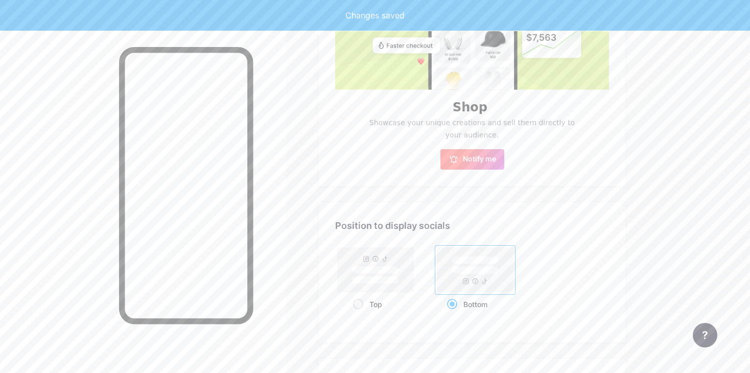
click at [467, 161] on span "Notify me" at bounding box center [479, 159] width 33 height 10
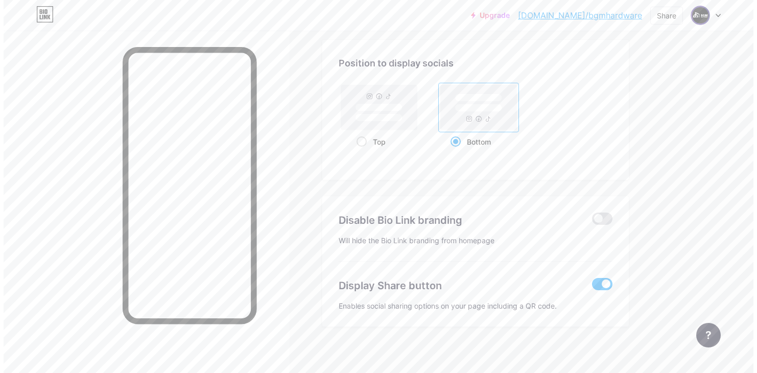
scroll to position [522, 0]
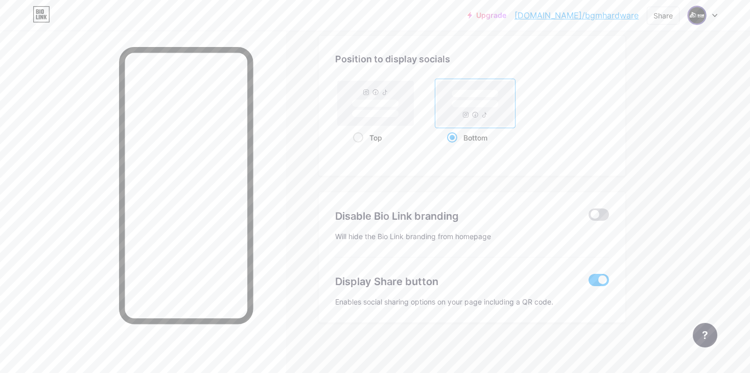
click at [605, 208] on span at bounding box center [599, 214] width 20 height 12
click at [589, 217] on input "checkbox" at bounding box center [589, 217] width 0 height 0
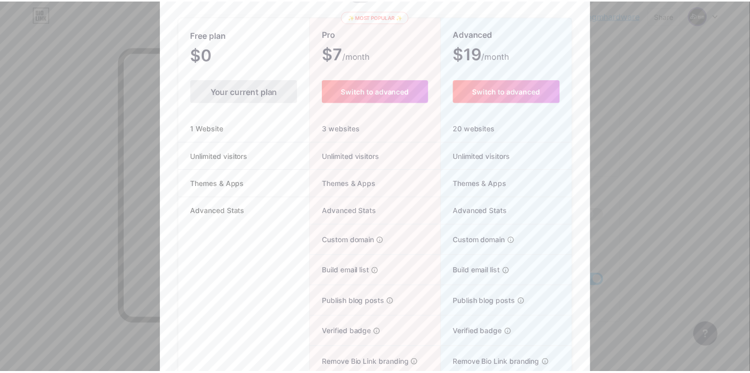
scroll to position [0, 0]
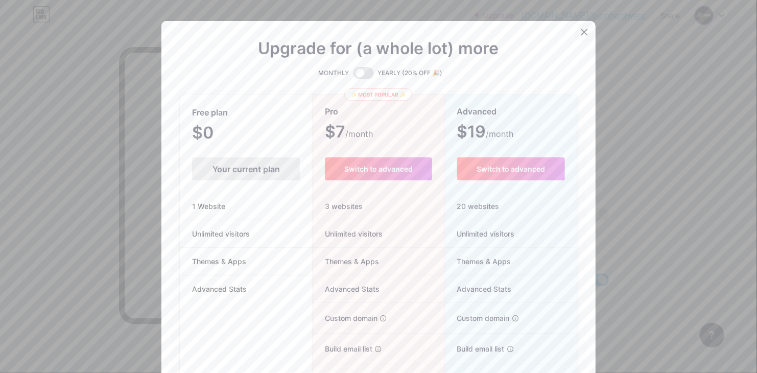
click at [581, 34] on icon at bounding box center [585, 32] width 8 height 8
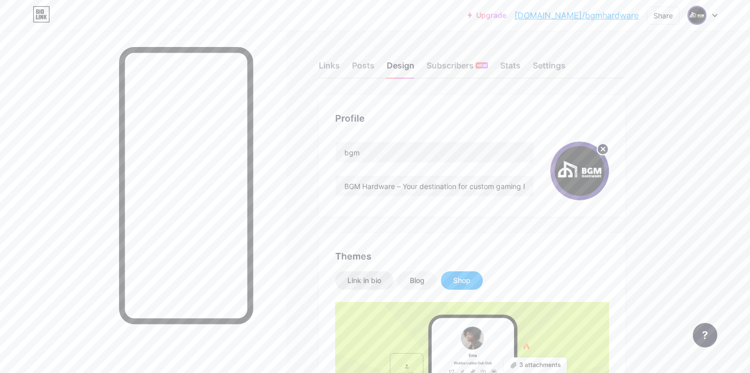
click at [361, 277] on div "Link in bio" at bounding box center [364, 280] width 34 height 10
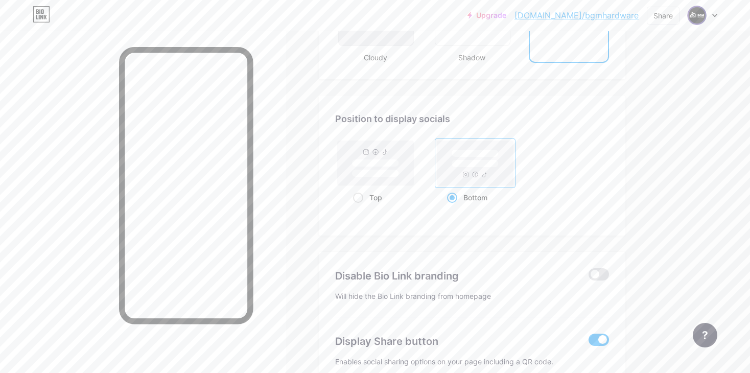
scroll to position [1171, 0]
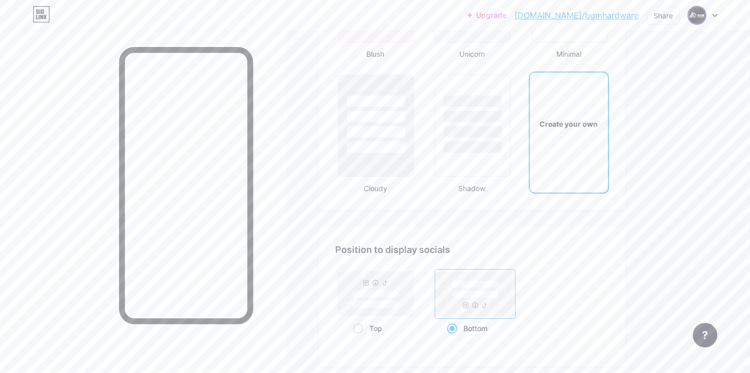
click at [566, 124] on div "Create your own" at bounding box center [568, 124] width 75 height 11
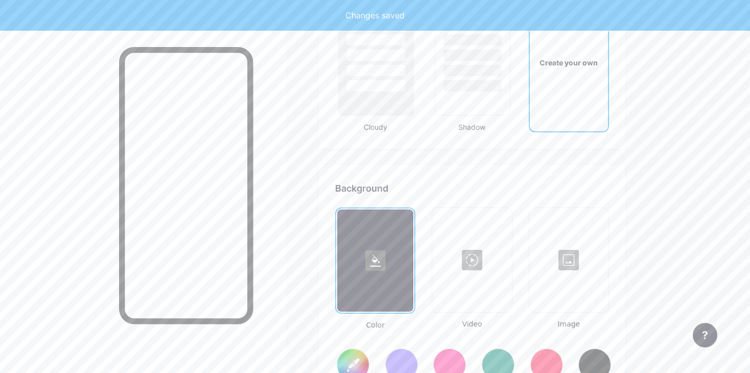
type input "#ffffff"
type input "#000000"
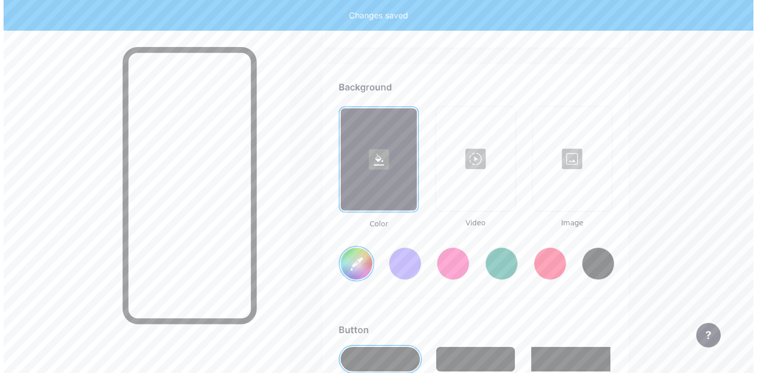
scroll to position [1353, 0]
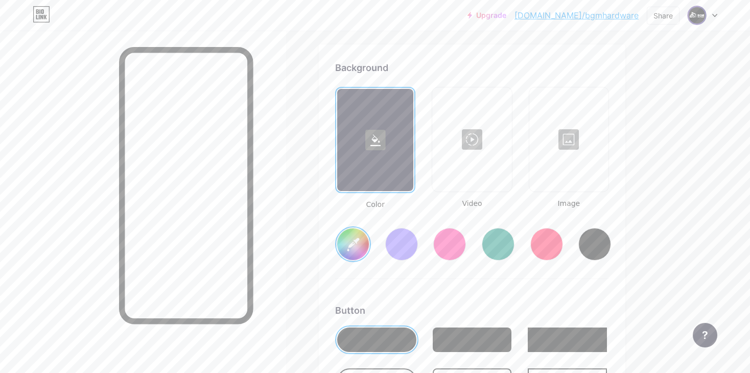
click at [560, 165] on div at bounding box center [568, 139] width 77 height 102
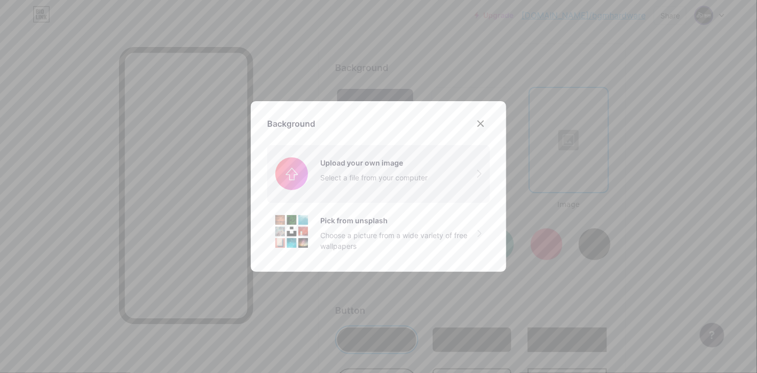
click at [421, 181] on input "file" at bounding box center [378, 173] width 223 height 57
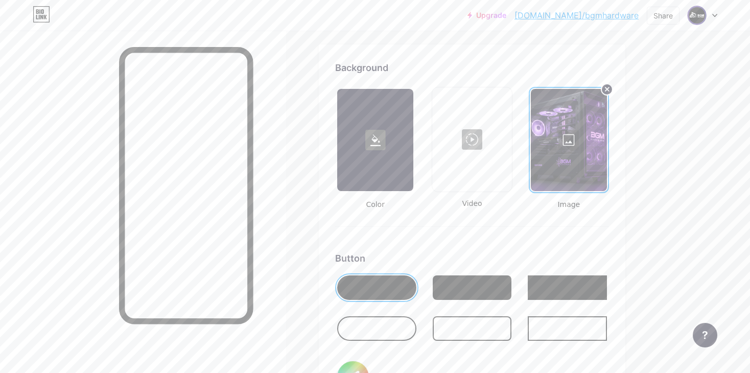
click at [466, 138] on div at bounding box center [471, 139] width 77 height 102
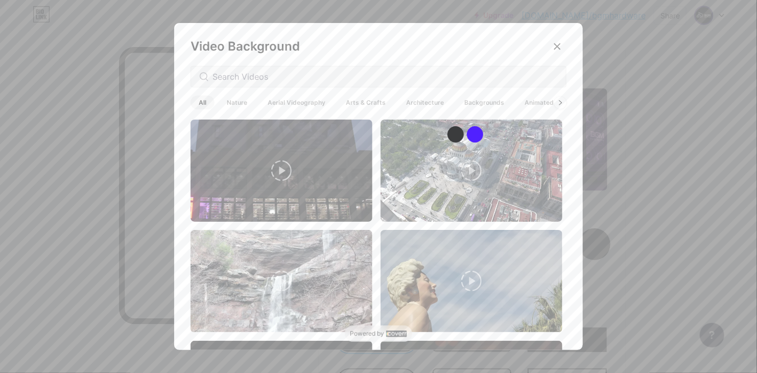
drag, startPoint x: 560, startPoint y: 127, endPoint x: 571, endPoint y: 197, distance: 70.4
click at [571, 198] on div "Video Background All Nature Aerial Videography Arts & Crafts Architecture Backg…" at bounding box center [378, 189] width 409 height 332
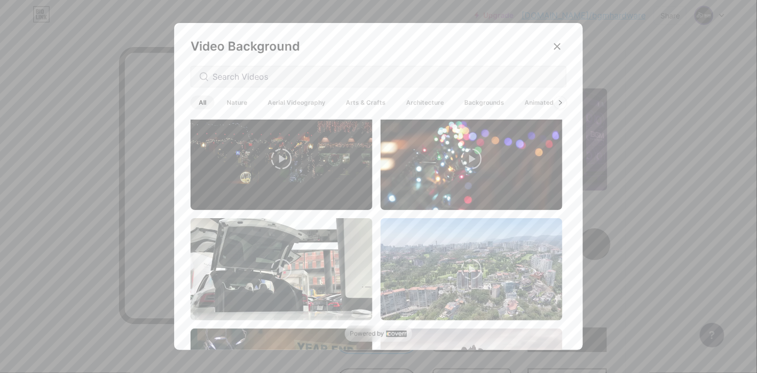
scroll to position [0, 0]
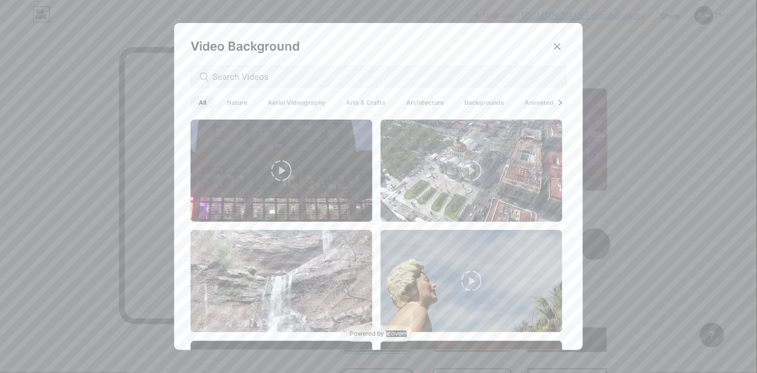
click at [540, 104] on span "Animated" at bounding box center [539, 103] width 45 height 14
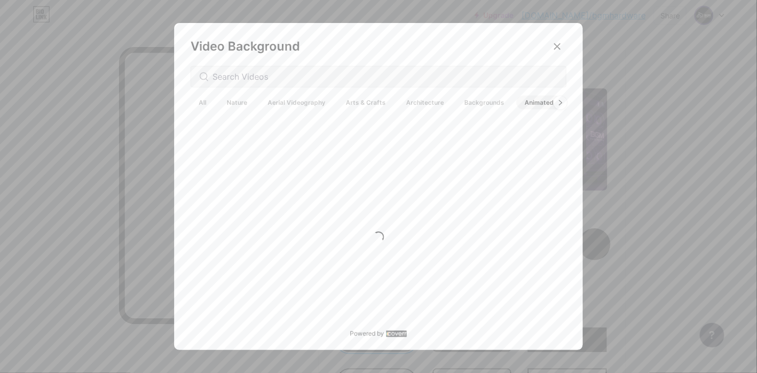
click at [554, 102] on div at bounding box center [560, 102] width 13 height 13
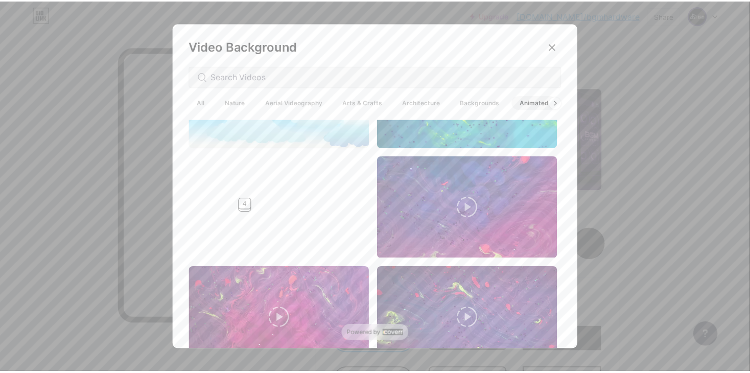
scroll to position [700, 0]
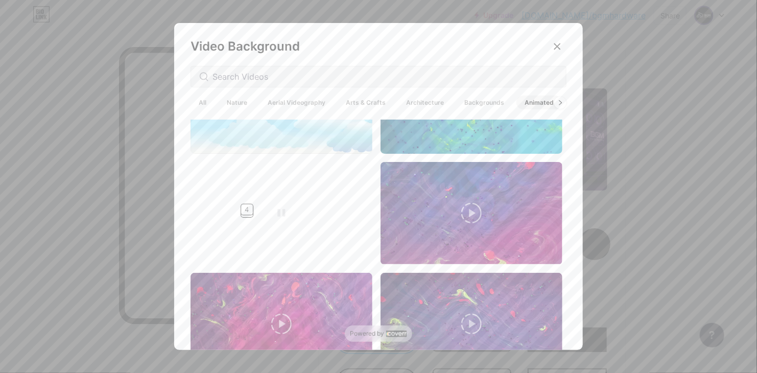
click at [300, 212] on video at bounding box center [282, 213] width 182 height 102
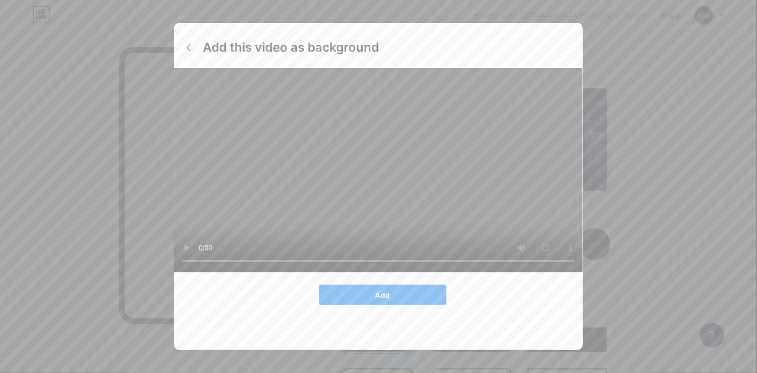
click at [406, 305] on button "Add" at bounding box center [383, 295] width 128 height 20
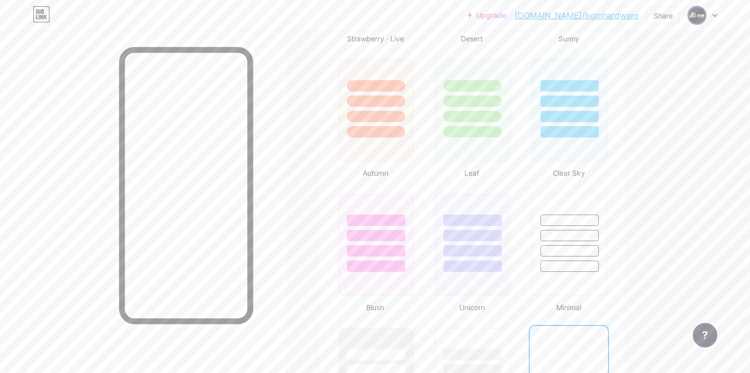
scroll to position [1026, 0]
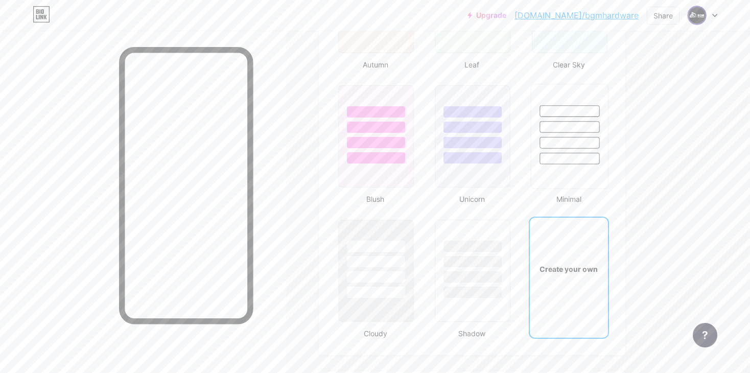
click at [606, 128] on div at bounding box center [569, 124] width 77 height 80
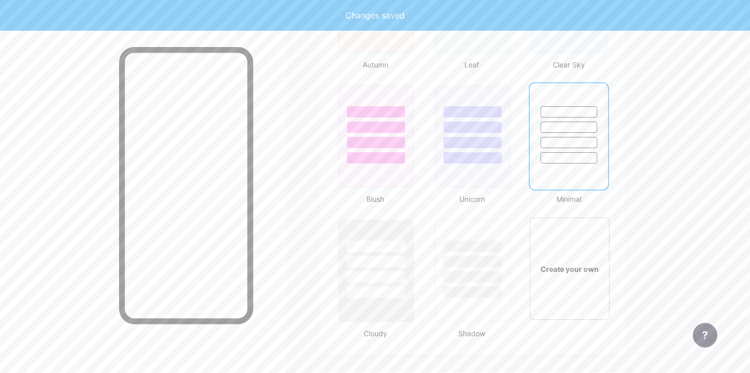
click at [567, 142] on div at bounding box center [569, 142] width 57 height 11
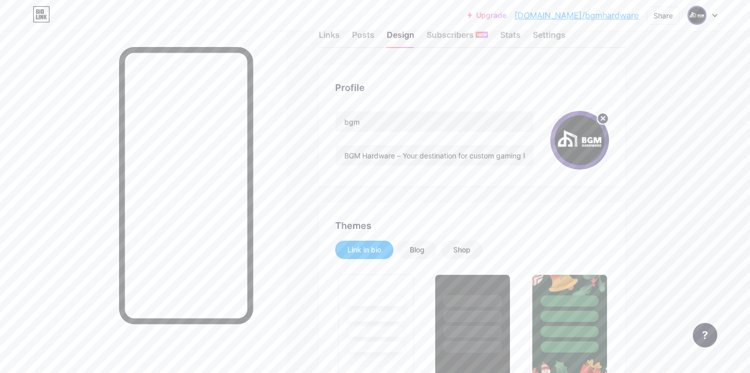
scroll to position [0, 0]
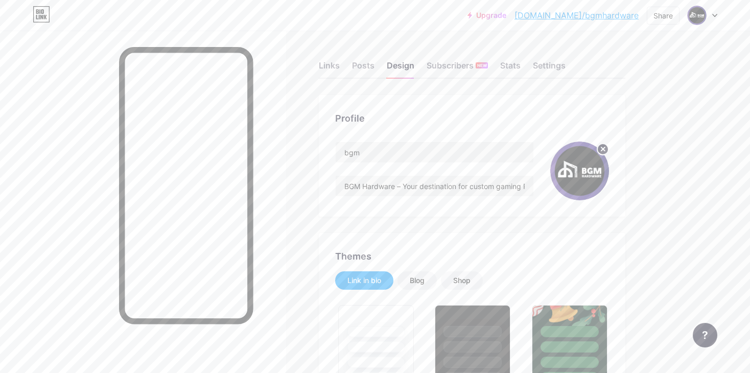
click at [521, 67] on div "Links Posts Design Subscribers NEW Stats Settings" at bounding box center [472, 61] width 307 height 36
click at [509, 67] on div "Stats" at bounding box center [510, 68] width 20 height 18
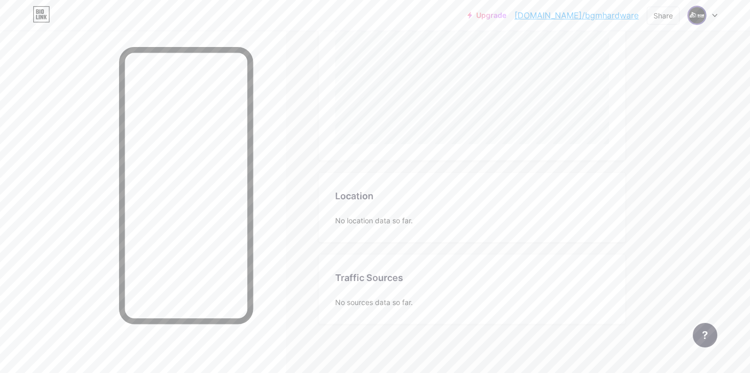
scroll to position [314, 0]
drag, startPoint x: 376, startPoint y: 222, endPoint x: 468, endPoint y: 219, distance: 92.1
click at [468, 219] on div "No location data so far." at bounding box center [472, 219] width 274 height 11
click at [470, 220] on div "No location data so far." at bounding box center [472, 219] width 274 height 11
drag, startPoint x: 419, startPoint y: 304, endPoint x: 485, endPoint y: 310, distance: 66.8
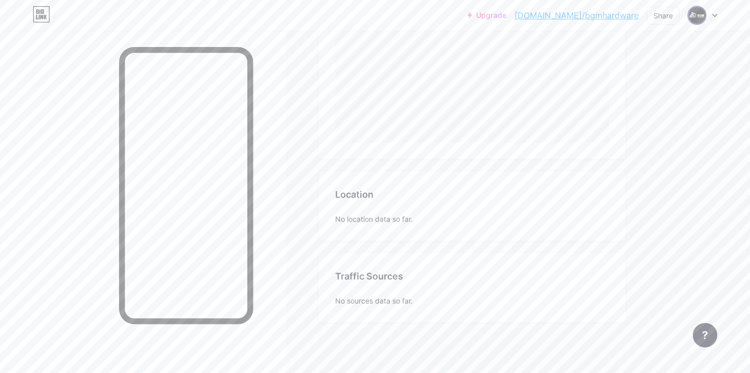
click at [484, 310] on div "Traffic Sources Traffic Sources No sources data so far." at bounding box center [472, 287] width 307 height 69
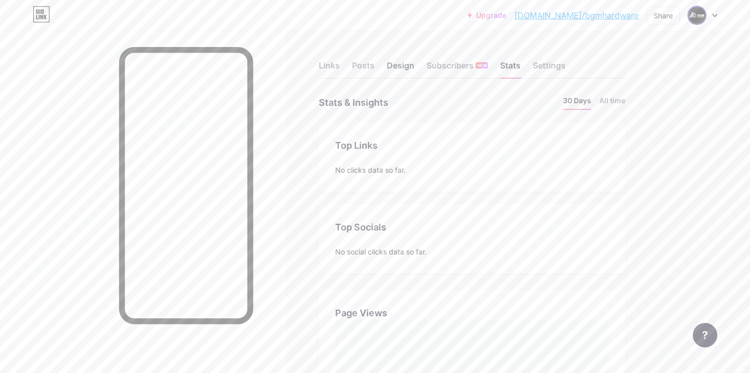
click at [394, 72] on div "Design" at bounding box center [401, 68] width 28 height 18
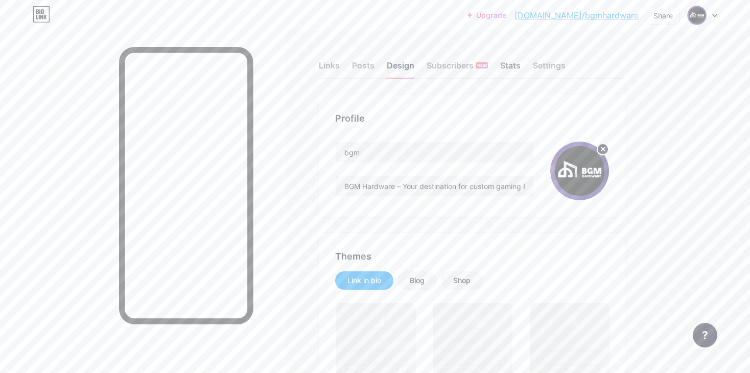
click at [511, 69] on div "Stats" at bounding box center [510, 68] width 20 height 18
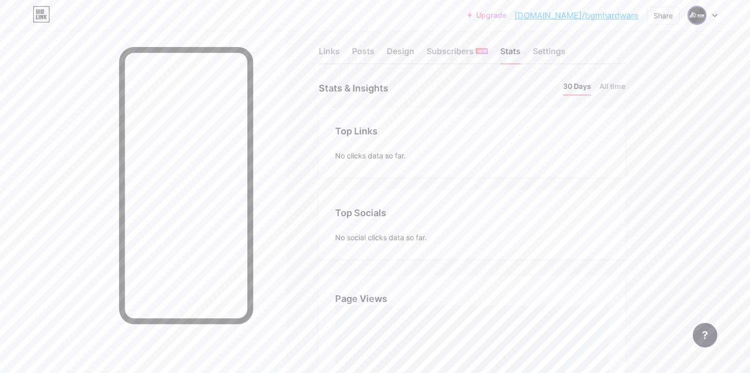
scroll to position [373, 750]
click at [617, 84] on li "All time" at bounding box center [612, 88] width 26 height 15
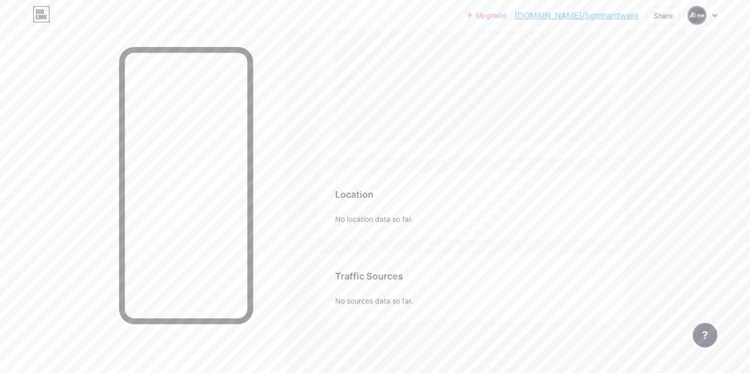
scroll to position [0, 0]
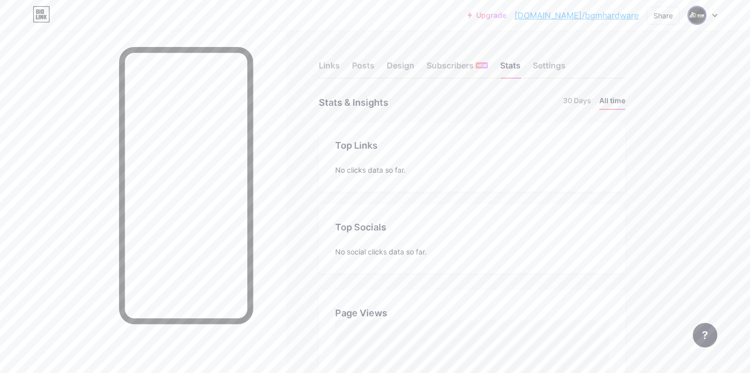
click at [555, 59] on div "Links Posts Design Subscribers NEW Stats Settings" at bounding box center [472, 61] width 307 height 36
click at [553, 65] on div "Settings" at bounding box center [549, 68] width 33 height 18
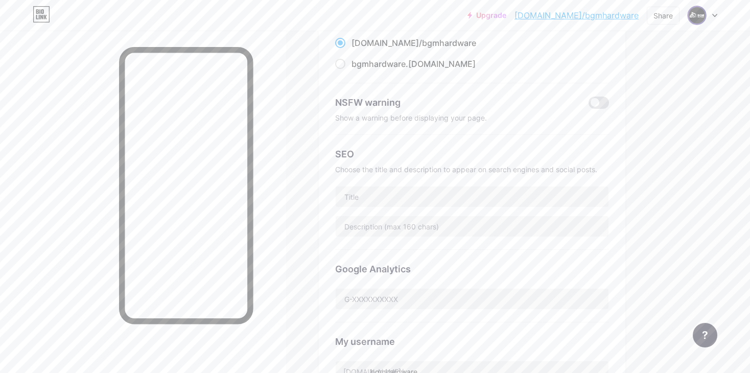
scroll to position [143, 0]
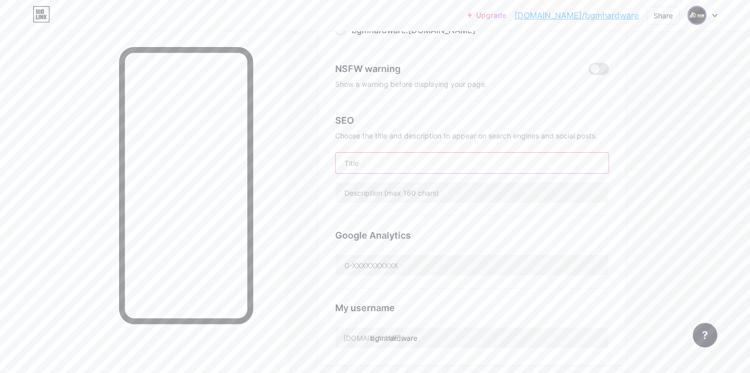
click at [468, 161] on input "text" at bounding box center [472, 163] width 273 height 20
drag, startPoint x: 335, startPoint y: 111, endPoint x: 602, endPoint y: 145, distance: 268.8
click at [602, 145] on div "SEO Choose the title and description to appear on search engines and social pos…" at bounding box center [472, 158] width 274 height 115
copy div "SEO Choose the title and description to appear on search engines and social pos…"
click at [367, 88] on div "NSFW warning Show a warning before displaying your page." at bounding box center [472, 76] width 274 height 52
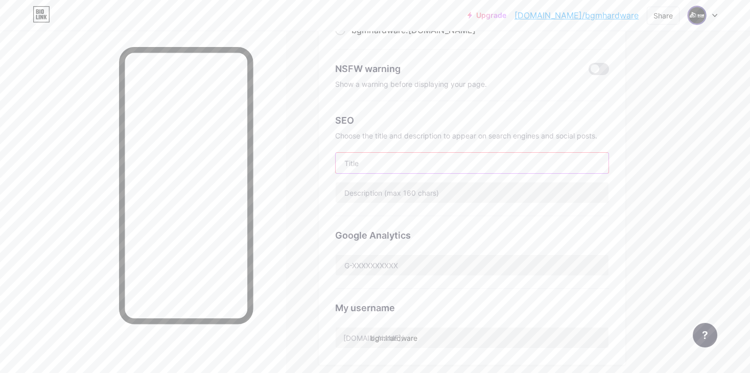
click at [380, 163] on input "text" at bounding box center [472, 163] width 273 height 20
click at [392, 194] on input "text" at bounding box center [472, 192] width 273 height 20
paste input "BGM Hardware [GEOGRAPHIC_DATA] | تجميعات كمبيوتر وأجهزة ألعاب في الجزائر Descri…"
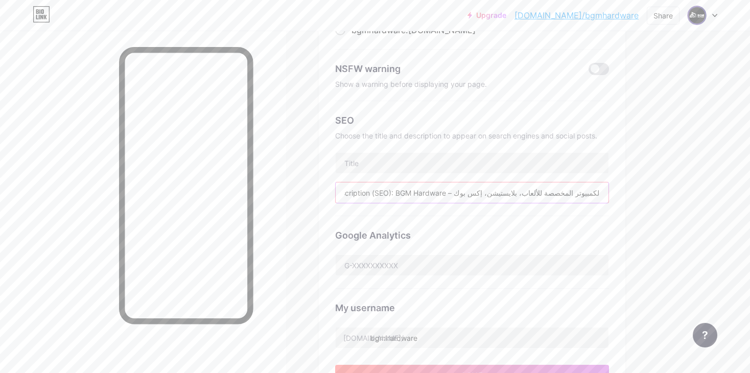
type input "BGM Hardware [GEOGRAPHIC_DATA] | تجميعات كمبيوتر وأجهزة ألعاب في الجزائر Descri…"
click at [365, 136] on div "Choose the title and description to appear on search engines and social posts." at bounding box center [472, 135] width 274 height 9
click at [544, 188] on input "BGM Hardware [GEOGRAPHIC_DATA] | تجميعات كمبيوتر وأجهزة ألعاب في الجزائر Descri…" at bounding box center [472, 192] width 273 height 20
click at [422, 244] on div "Google Analytics" at bounding box center [472, 252] width 274 height 73
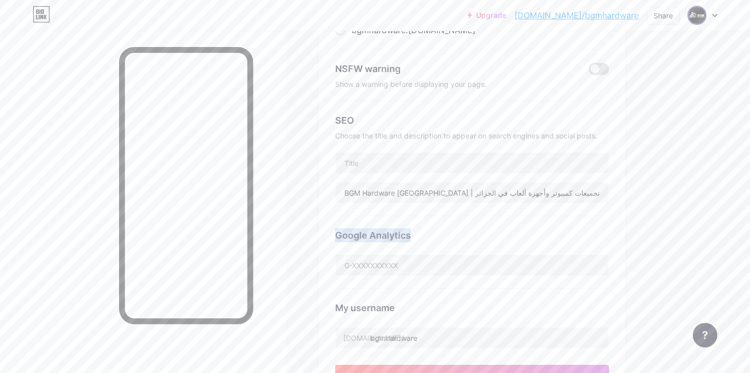
drag, startPoint x: 412, startPoint y: 235, endPoint x: 322, endPoint y: 224, distance: 90.6
click at [322, 224] on div "Preferred link This is an aesthetic choice. Both links are usable. [DOMAIN_NAME…" at bounding box center [472, 177] width 307 height 450
click at [488, 248] on div "Google Analytics" at bounding box center [472, 252] width 274 height 73
click at [406, 162] on input "text" at bounding box center [472, 163] width 273 height 20
paste input "BGM Hardware [GEOGRAPHIC_DATA] | تجميعات كمبيوتر وأجهزة ألعاب في ال[GEOGRAPHIC_…"
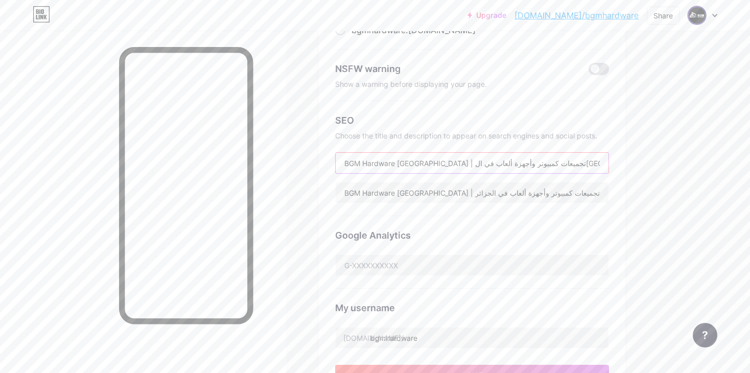
type input "BGM Hardware [GEOGRAPHIC_DATA] | تجميعات كمبيوتر وأجهزة ألعاب في ال[GEOGRAPHIC_…"
click at [531, 216] on div "Google Analytics" at bounding box center [472, 252] width 274 height 73
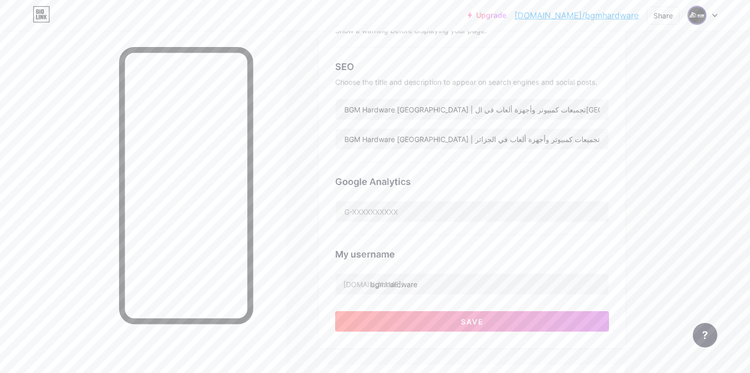
scroll to position [201, 0]
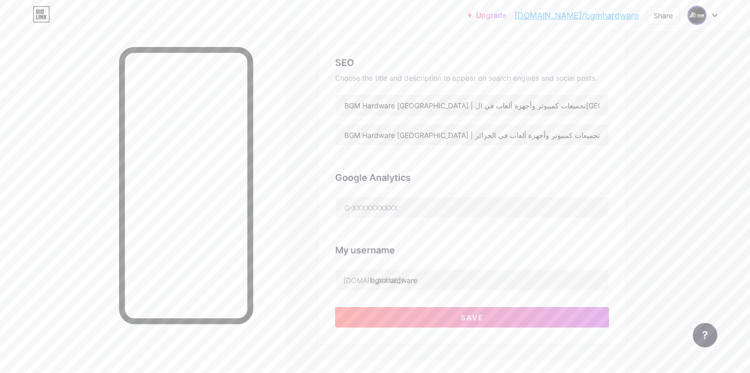
click at [429, 188] on div "Google Analytics" at bounding box center [472, 194] width 274 height 73
drag, startPoint x: 366, startPoint y: 175, endPoint x: 329, endPoint y: 173, distance: 37.4
click at [329, 173] on div "Preferred link This is an aesthetic choice. Both links are usable. [DOMAIN_NAME…" at bounding box center [472, 119] width 307 height 450
click at [449, 205] on input "text" at bounding box center [472, 207] width 273 height 20
drag, startPoint x: 403, startPoint y: 219, endPoint x: 352, endPoint y: 215, distance: 51.7
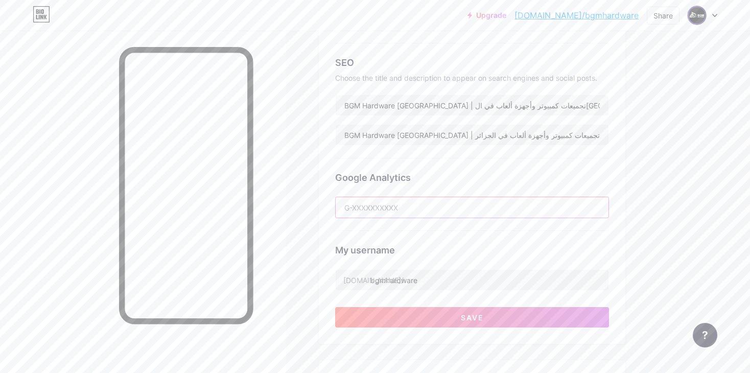
click at [350, 215] on input "text" at bounding box center [472, 207] width 273 height 20
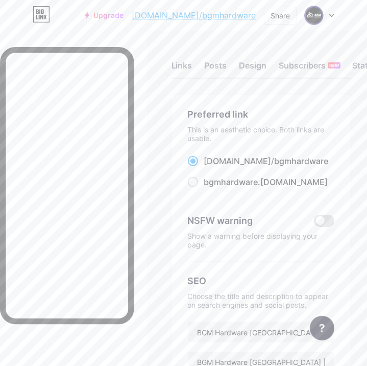
scroll to position [153, 0]
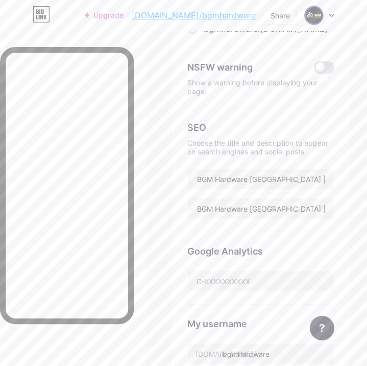
click at [249, 158] on div "SEO Choose the title and description to appear on search engines and social pos…" at bounding box center [261, 170] width 147 height 124
click at [248, 173] on input "BGM Hardware [GEOGRAPHIC_DATA] | تجميعات كمبيوتر وأجهزة ألعاب في ال[GEOGRAPHIC_…" at bounding box center [262, 179] width 146 height 20
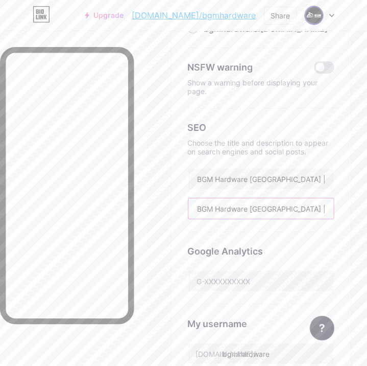
click at [261, 211] on input "BGM Hardware [GEOGRAPHIC_DATA] | تجميعات كمبيوتر وأجهزة ألعاب في الجزائر Descri…" at bounding box center [262, 208] width 146 height 20
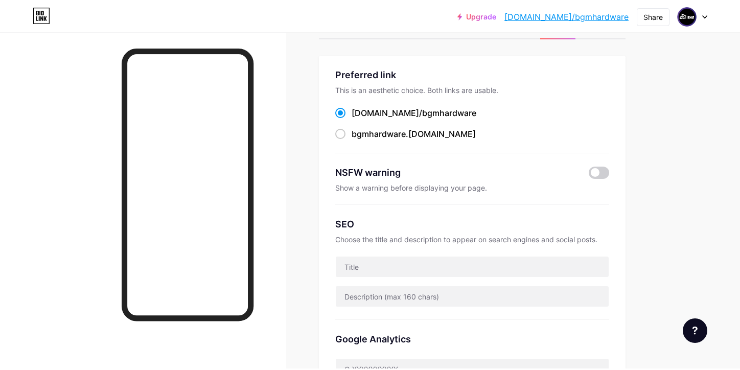
scroll to position [256, 0]
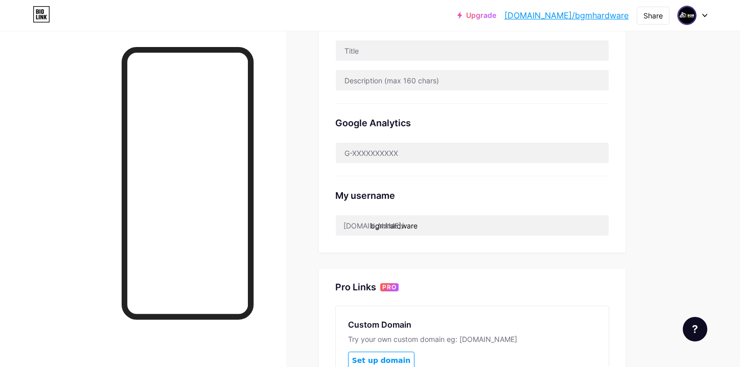
click at [403, 163] on div "Google Analytics" at bounding box center [472, 140] width 274 height 73
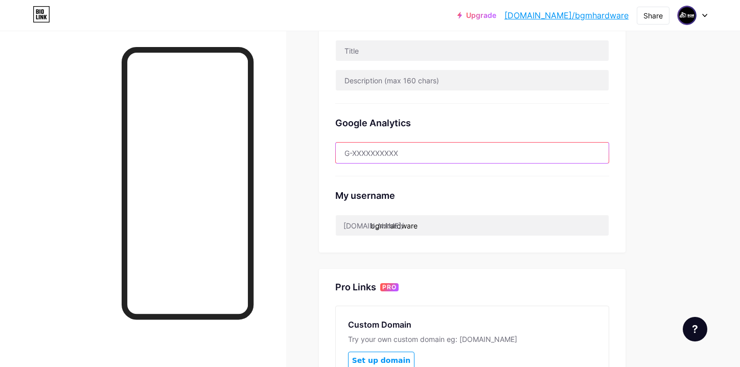
click at [401, 155] on input "text" at bounding box center [472, 153] width 273 height 20
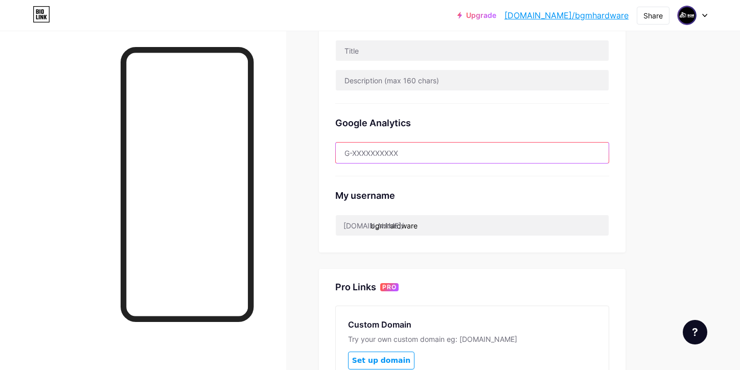
click at [407, 157] on input "text" at bounding box center [472, 153] width 273 height 20
paste input "G-465RE0TFEC"
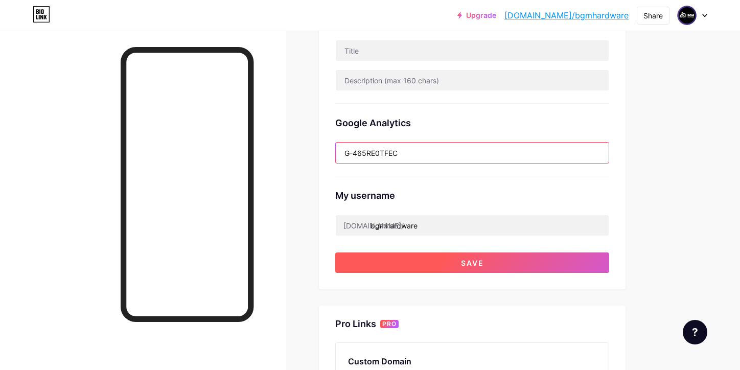
type input "G-465RE0TFEC"
click at [437, 260] on button "Save" at bounding box center [472, 262] width 274 height 20
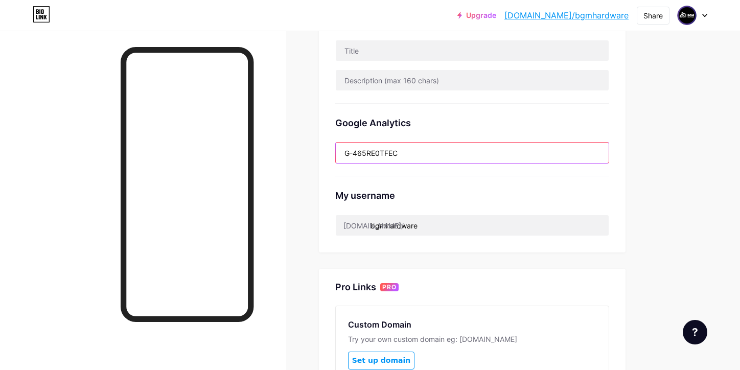
click at [415, 148] on input "G-465RE0TFEC" at bounding box center [472, 153] width 273 height 20
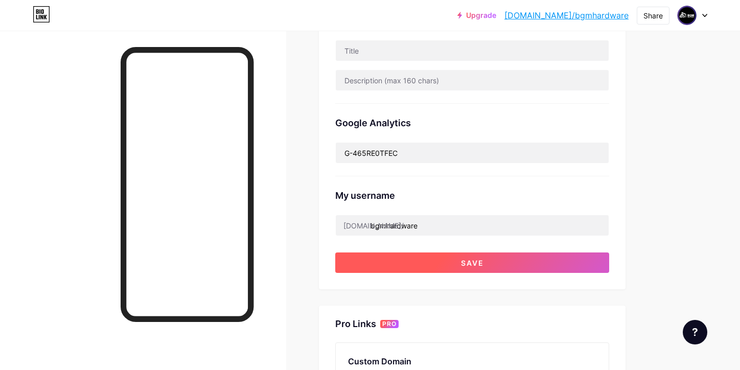
click at [437, 266] on button "Save" at bounding box center [472, 262] width 274 height 20
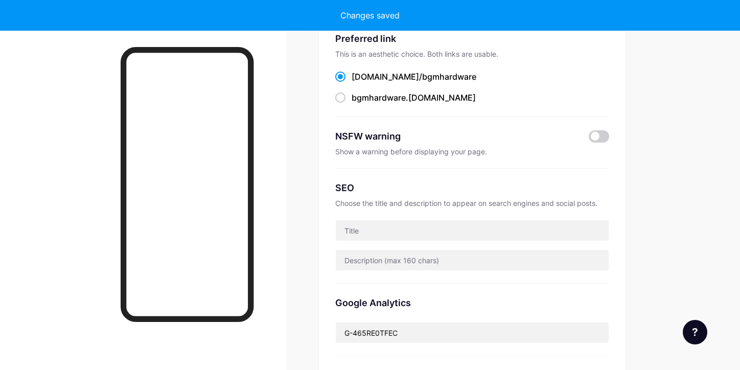
scroll to position [0, 0]
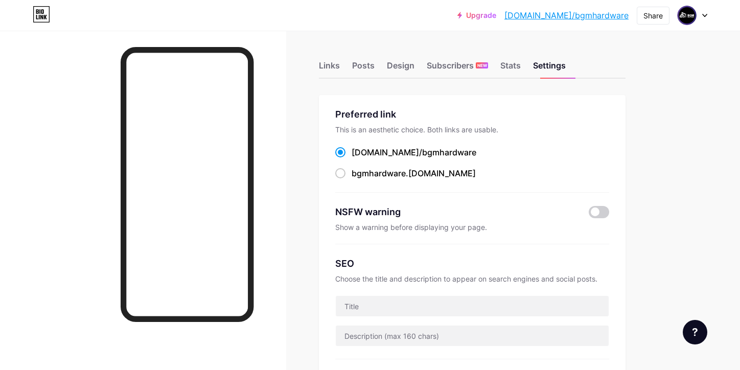
click at [576, 15] on link "[DOMAIN_NAME]/bgmhardware" at bounding box center [566, 15] width 124 height 12
click at [586, 16] on link "[DOMAIN_NAME]/bgmhardware" at bounding box center [566, 15] width 124 height 12
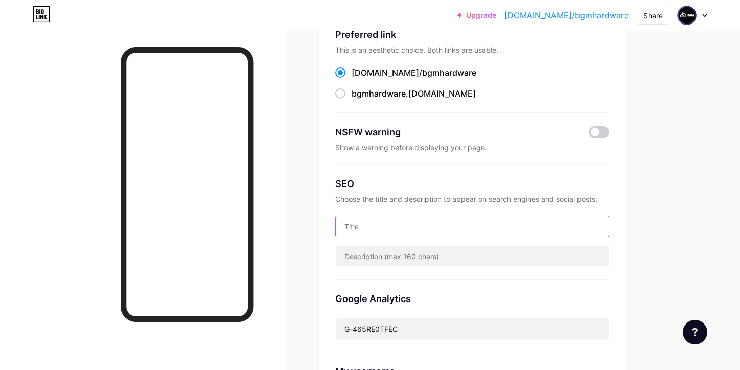
click at [378, 230] on input "text" at bounding box center [472, 226] width 273 height 20
paste input "BGM Hardware [GEOGRAPHIC_DATA] | تجميعات كمبيوتر وأجهزة ألعاب في ال[GEOGRAPHIC_…"
type input "BGM Hardware [GEOGRAPHIC_DATA] | تجميعات كمبيوتر وأجهزة ألعاب في ال[GEOGRAPHIC_…"
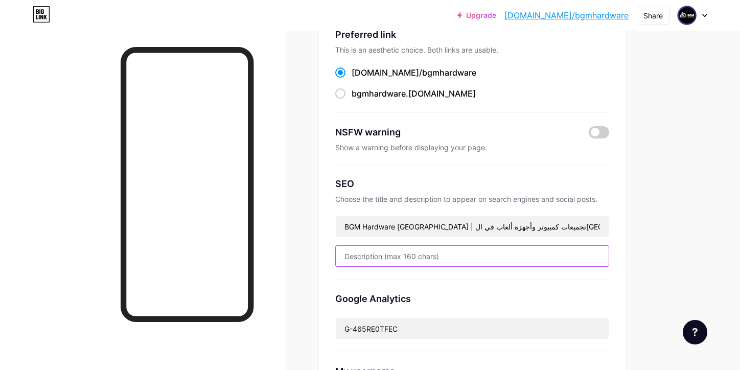
click at [470, 263] on input "text" at bounding box center [472, 256] width 273 height 20
paste input "BGM Hardware [GEOGRAPHIC_DATA] | تجميعات كمبيوتر وأجهزة ألعاب في الجزائر Descri…"
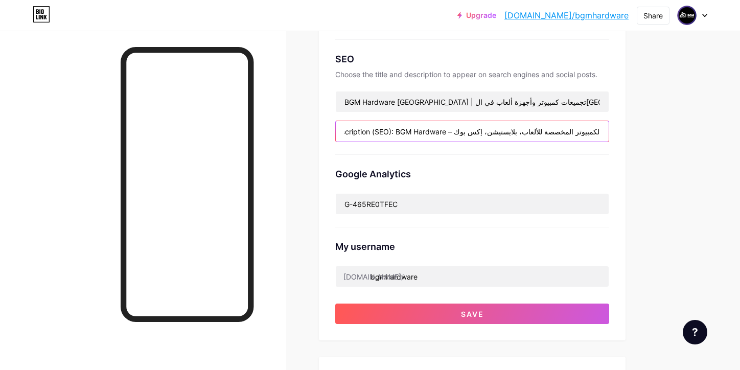
scroll to position [338, 0]
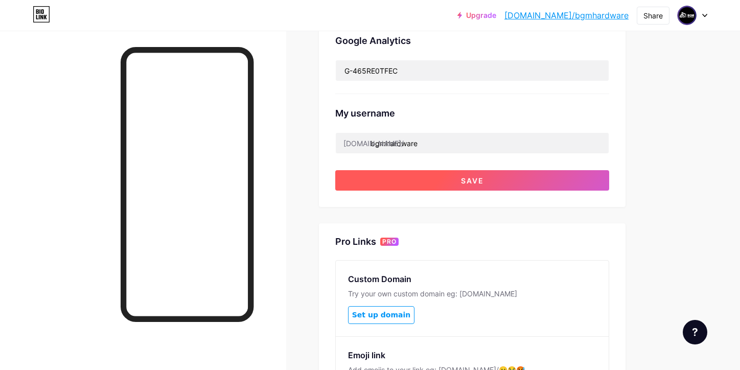
type input "BGM Hardware [GEOGRAPHIC_DATA] | تجميعات كمبيوتر وأجهزة ألعاب في الجزائر Descri…"
click at [516, 187] on button "Save" at bounding box center [472, 180] width 274 height 20
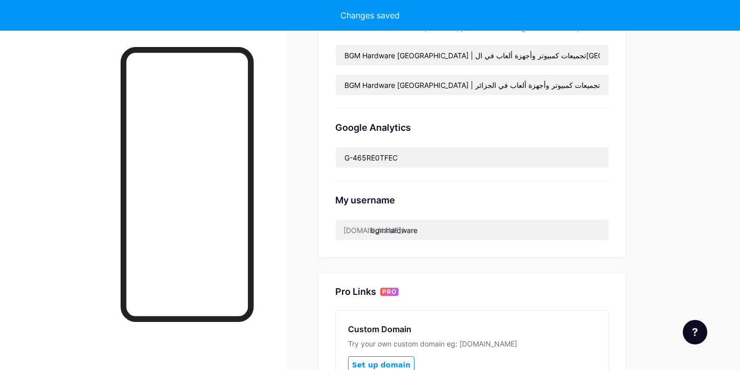
scroll to position [187, 0]
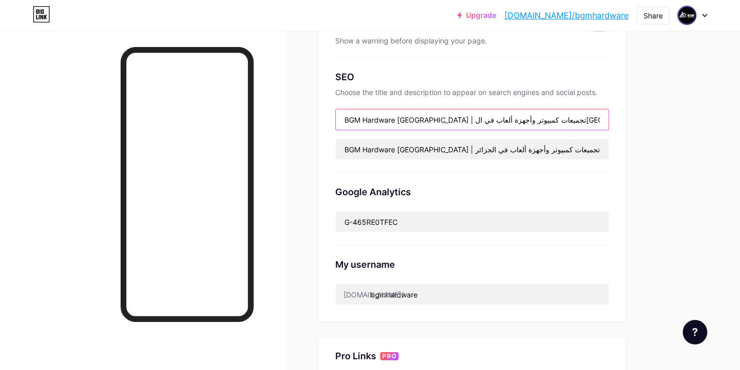
drag, startPoint x: 427, startPoint y: 119, endPoint x: 566, endPoint y: 119, distance: 139.5
click at [566, 119] on input "BGM Hardware [GEOGRAPHIC_DATA] | تجميعات كمبيوتر وأجهزة ألعاب في ال[GEOGRAPHIC_…" at bounding box center [472, 119] width 273 height 20
